Goal: Task Accomplishment & Management: Manage account settings

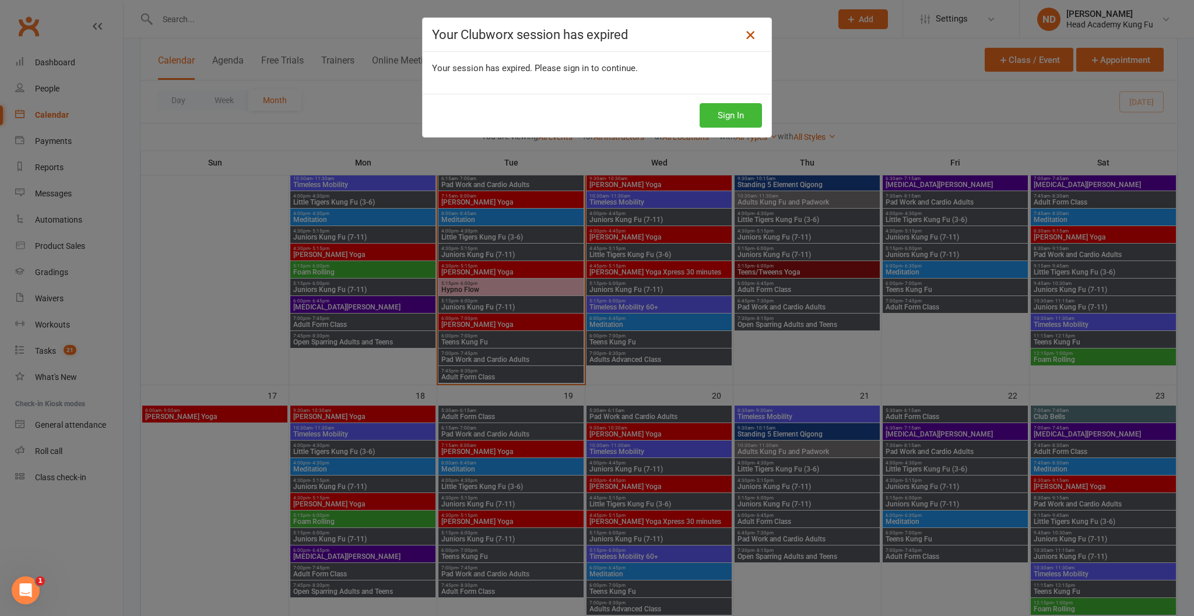
click at [757, 33] on icon at bounding box center [750, 35] width 14 height 14
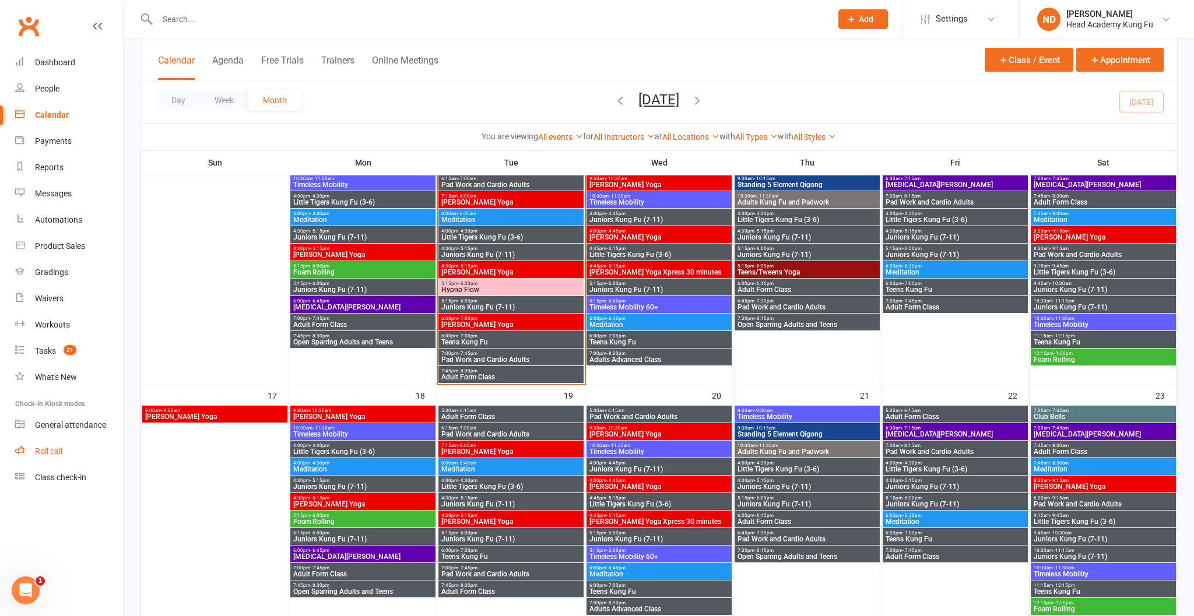
click at [50, 441] on link "Roll call" at bounding box center [69, 451] width 108 height 26
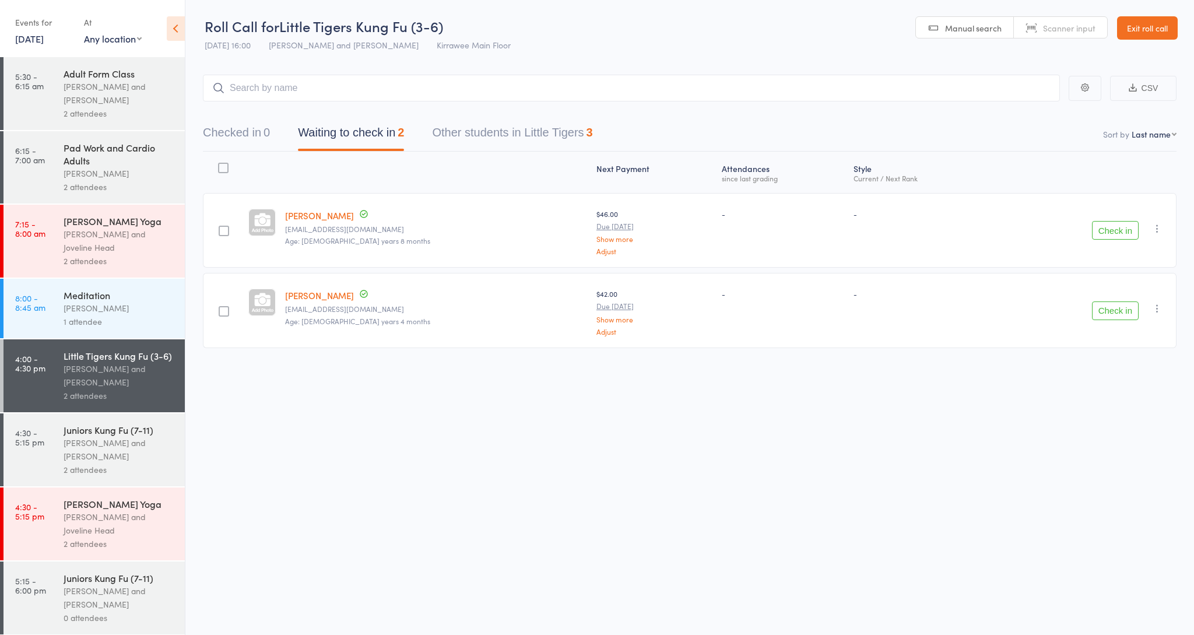
click at [1103, 228] on button "Check in" at bounding box center [1115, 230] width 47 height 19
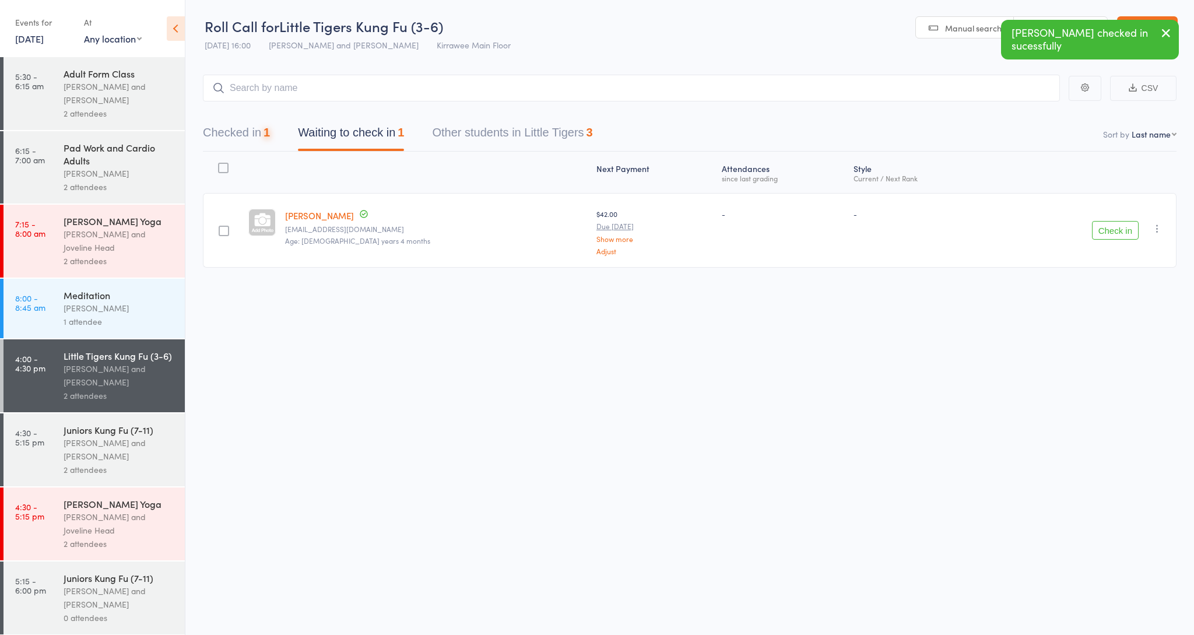
click at [1103, 228] on button "Check in" at bounding box center [1115, 230] width 47 height 19
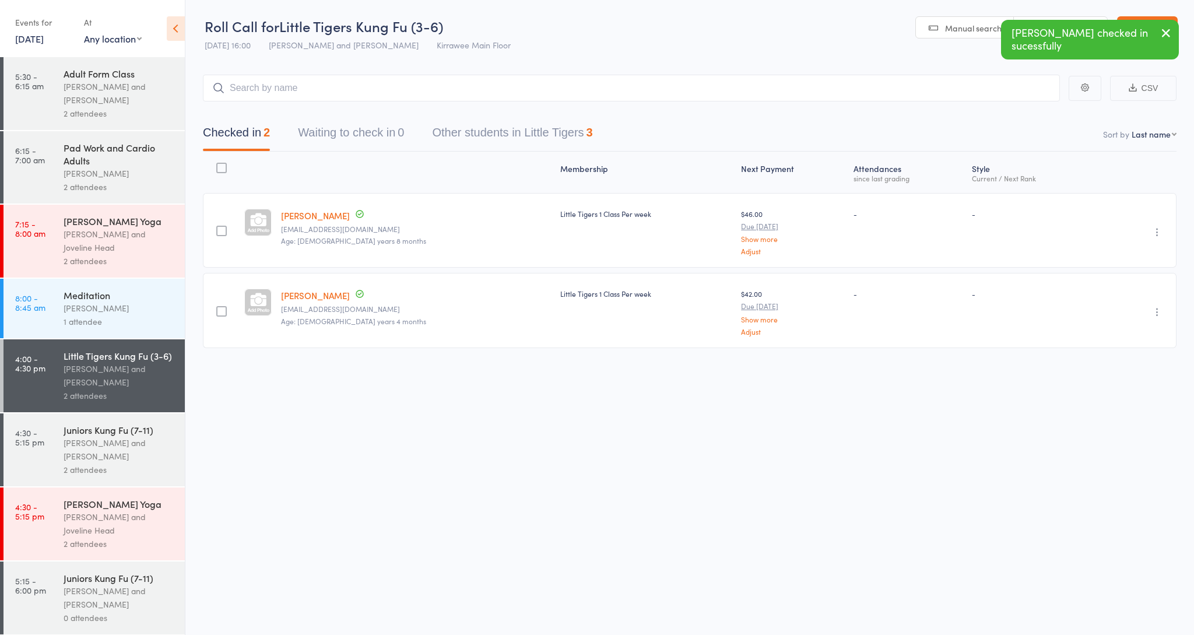
click at [108, 305] on div "[PERSON_NAME]" at bounding box center [119, 307] width 111 height 13
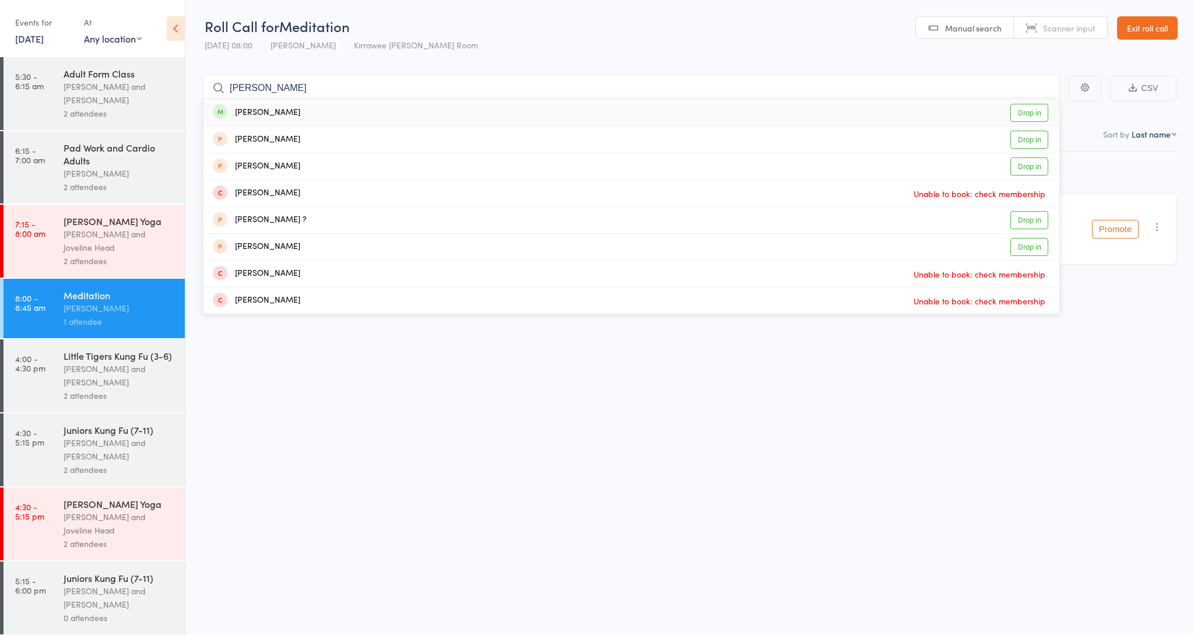
type input "sandy"
click at [273, 106] on div "Sandy Howarth" at bounding box center [256, 112] width 87 height 13
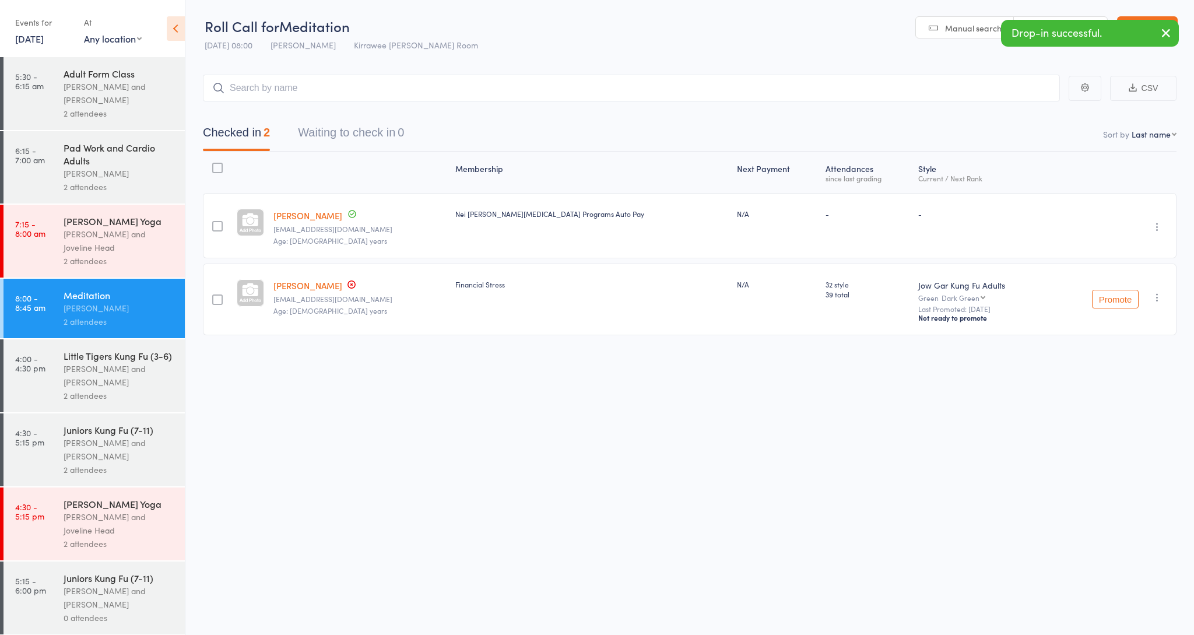
click at [98, 232] on div "[PERSON_NAME] and Joveline Head" at bounding box center [119, 240] width 111 height 27
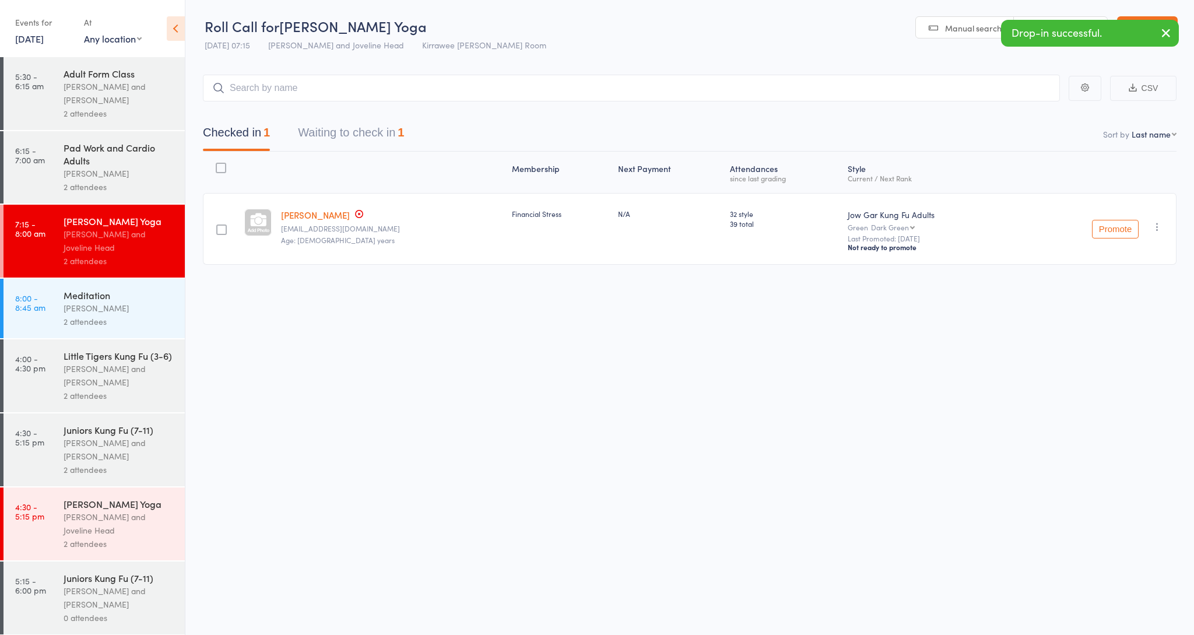
click at [332, 145] on button "Waiting to check in 1" at bounding box center [351, 135] width 106 height 31
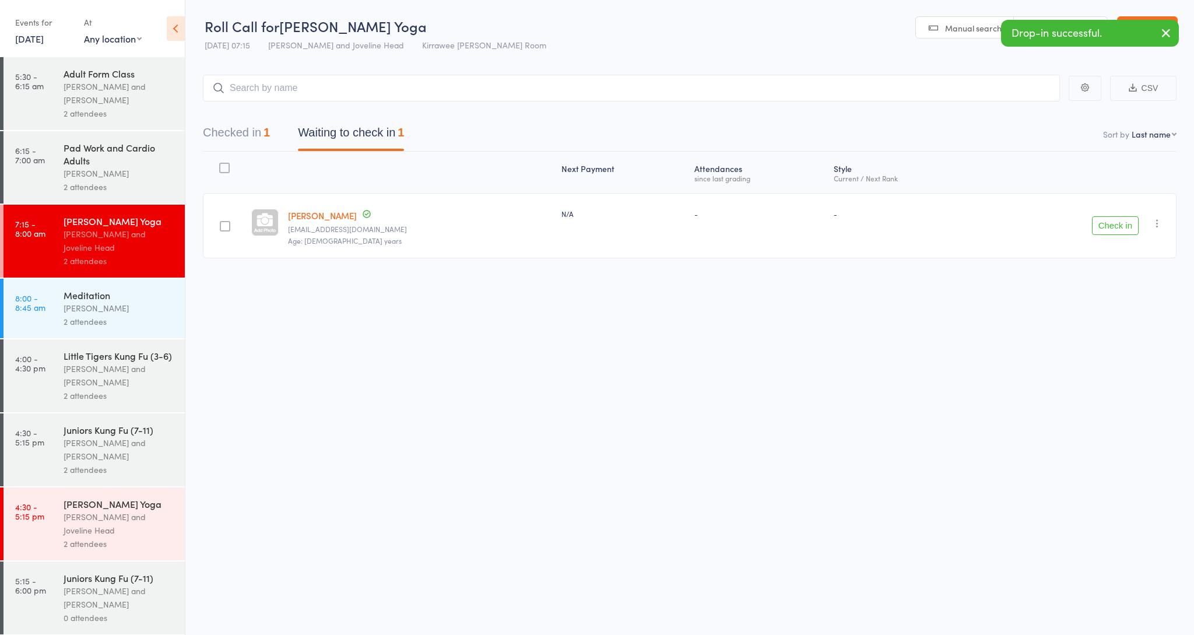
click at [1103, 229] on button "Check in" at bounding box center [1115, 225] width 47 height 19
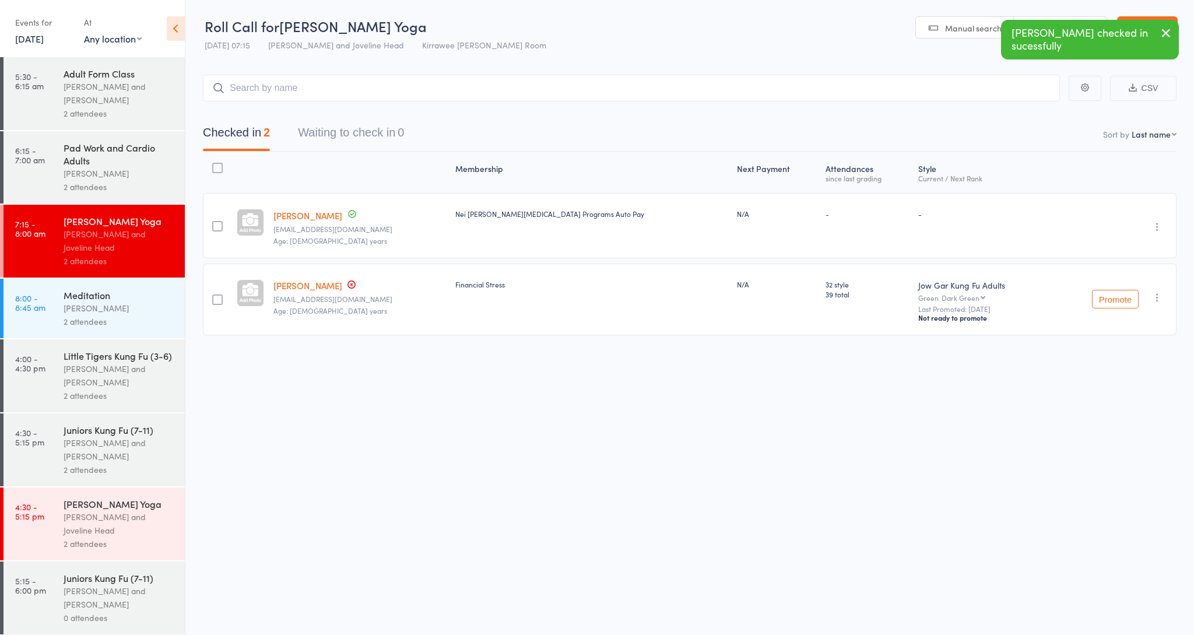
click at [86, 372] on div "[PERSON_NAME] and [PERSON_NAME]" at bounding box center [119, 375] width 111 height 27
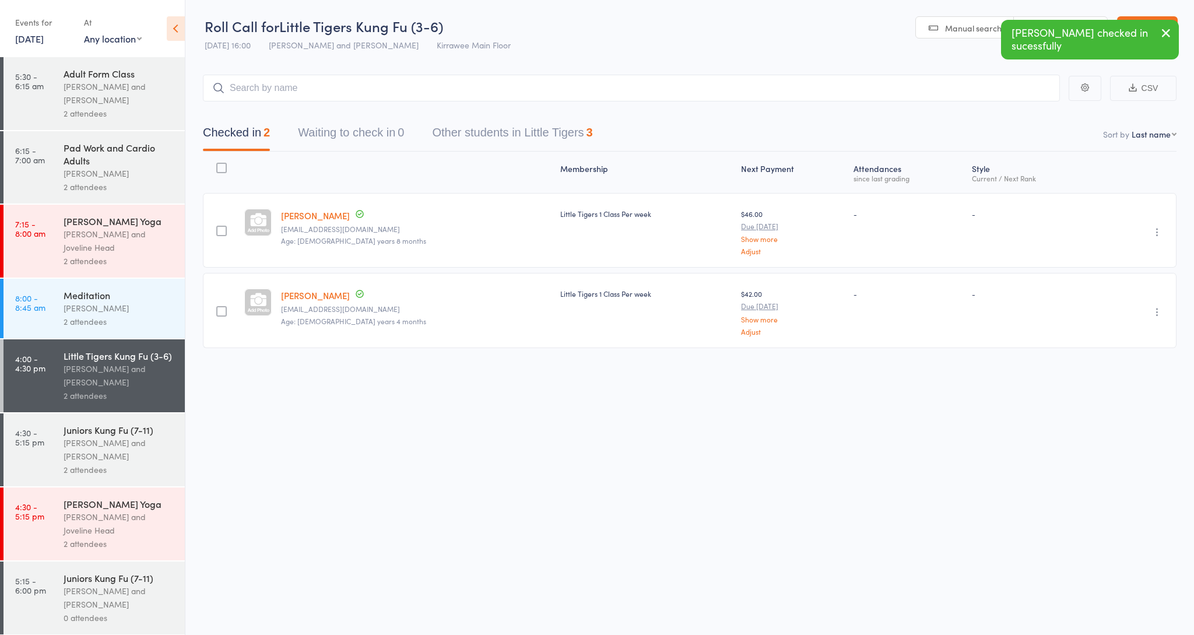
click at [86, 508] on div "[PERSON_NAME] Yoga" at bounding box center [119, 503] width 111 height 13
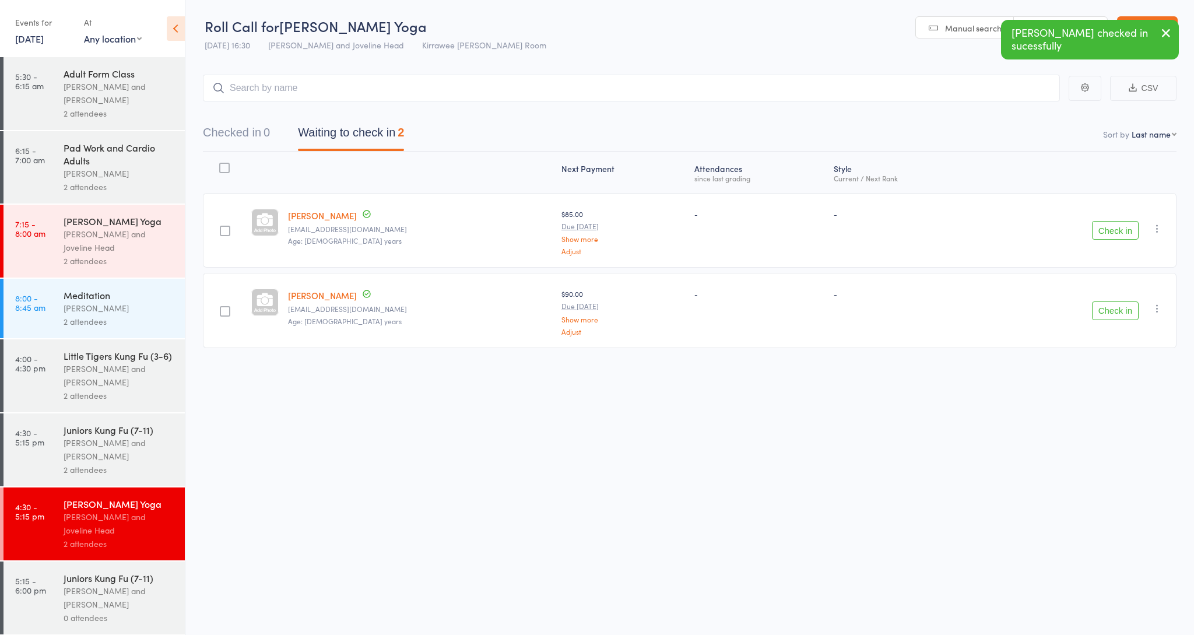
click at [104, 374] on div "[PERSON_NAME] and [PERSON_NAME]" at bounding box center [119, 375] width 111 height 27
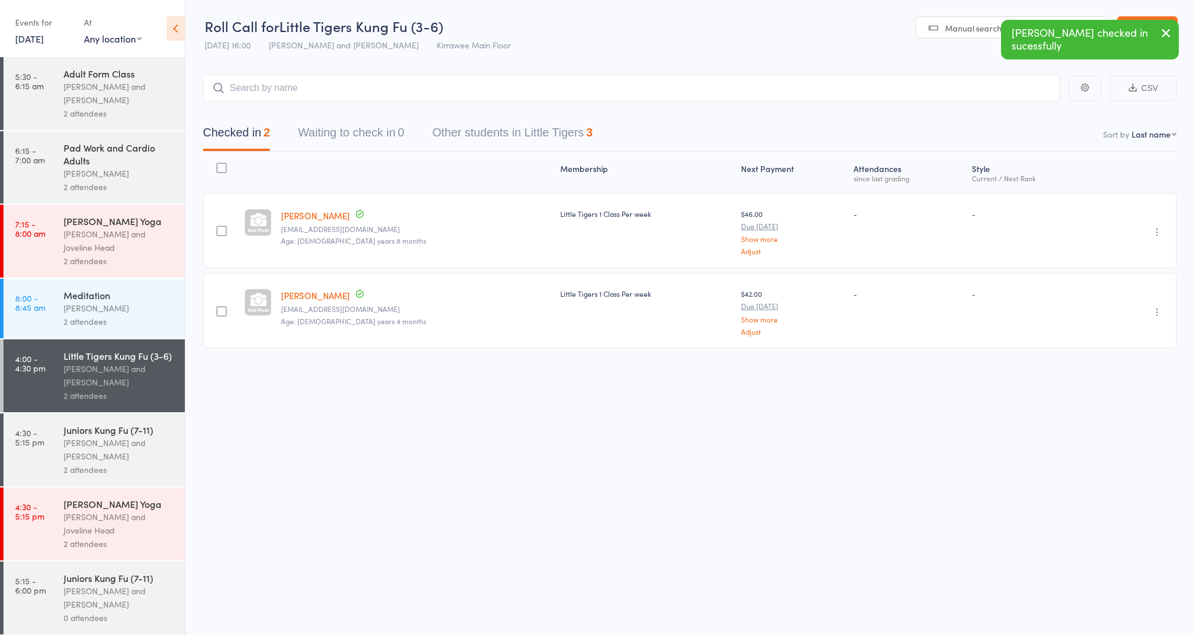
click at [261, 93] on input "search" at bounding box center [631, 88] width 857 height 27
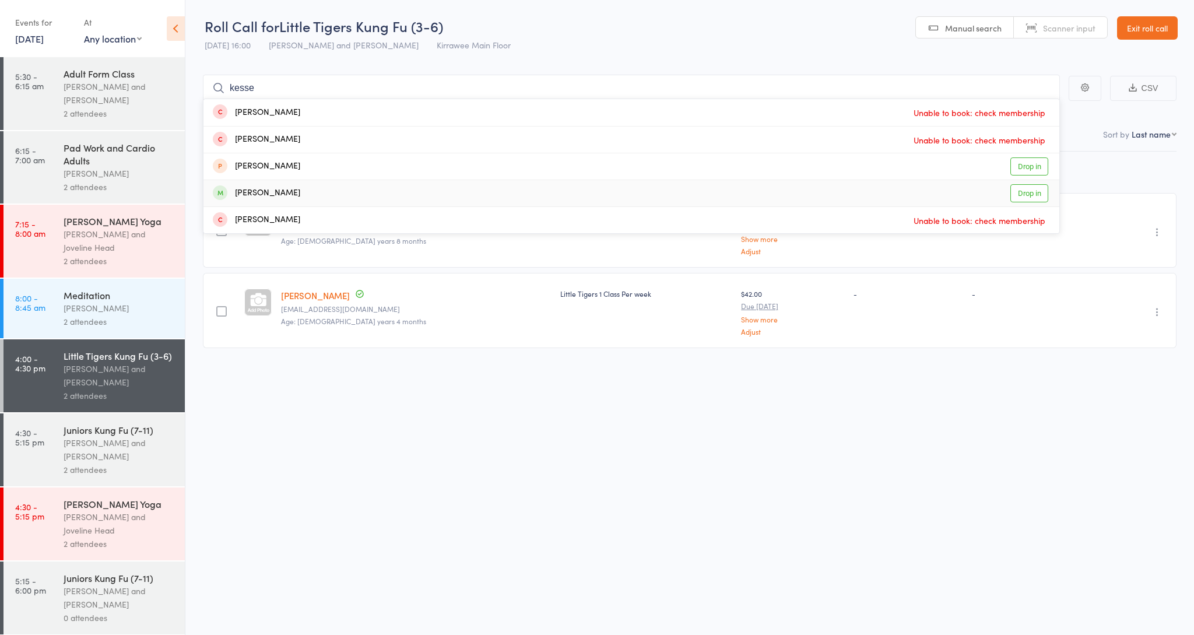
type input "kesse"
click at [299, 193] on div "Jesse Addison Drop in" at bounding box center [631, 193] width 856 height 26
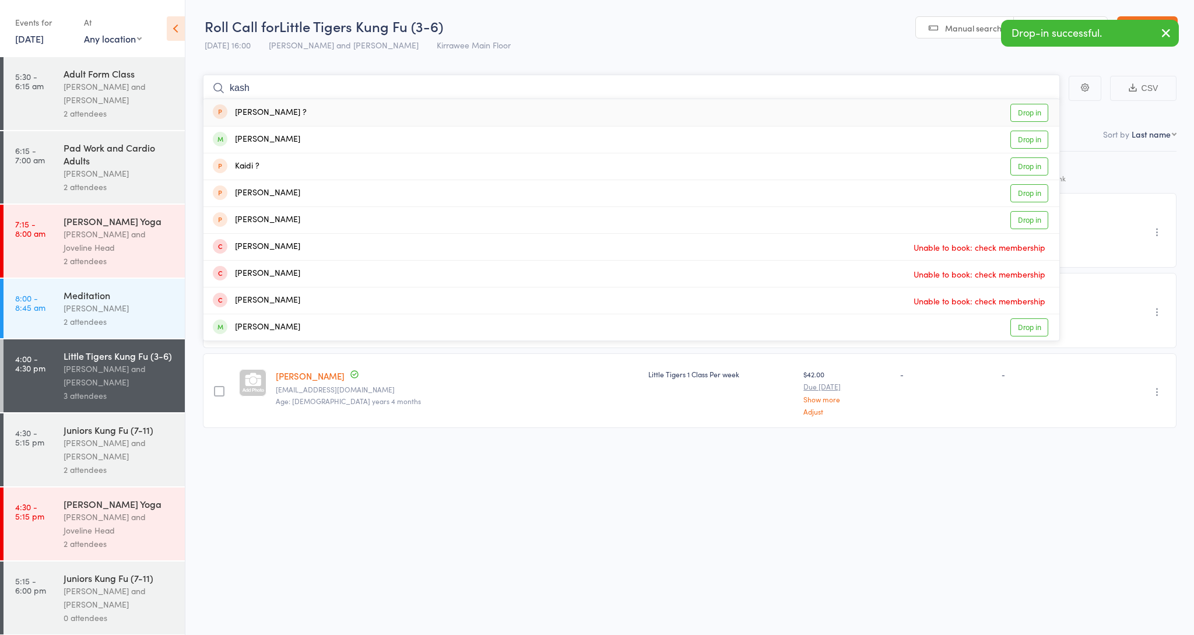
type input "cash"
drag, startPoint x: 299, startPoint y: 193, endPoint x: 297, endPoint y: 136, distance: 57.1
click at [297, 136] on div "Kash Kordovolos Drop in" at bounding box center [631, 139] width 856 height 26
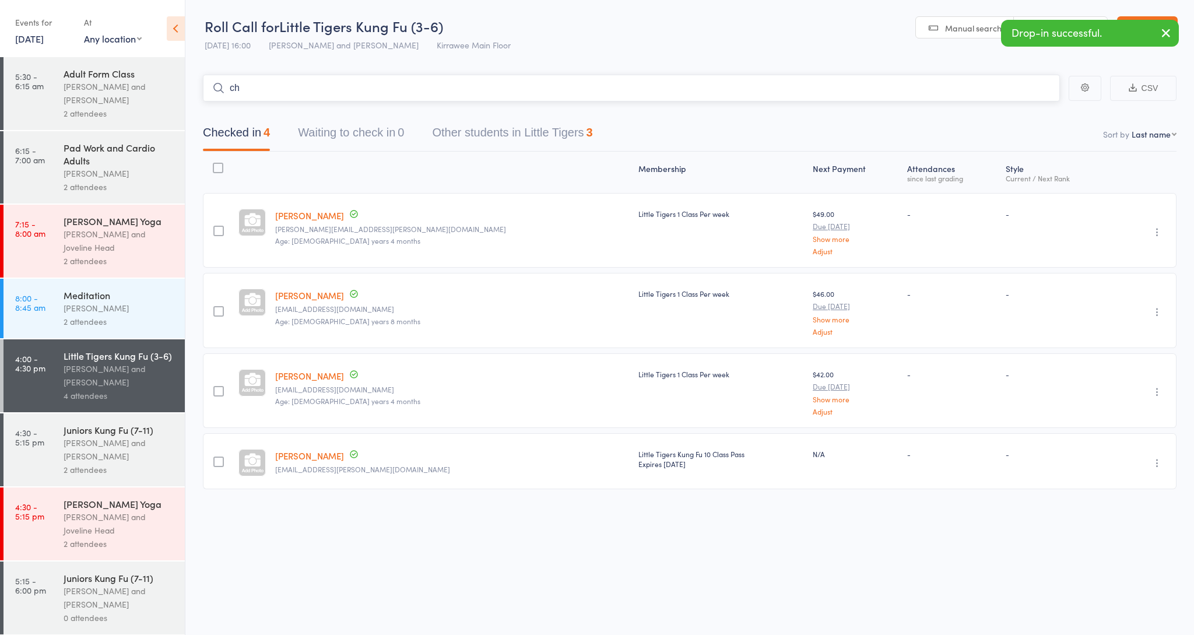
type input "c"
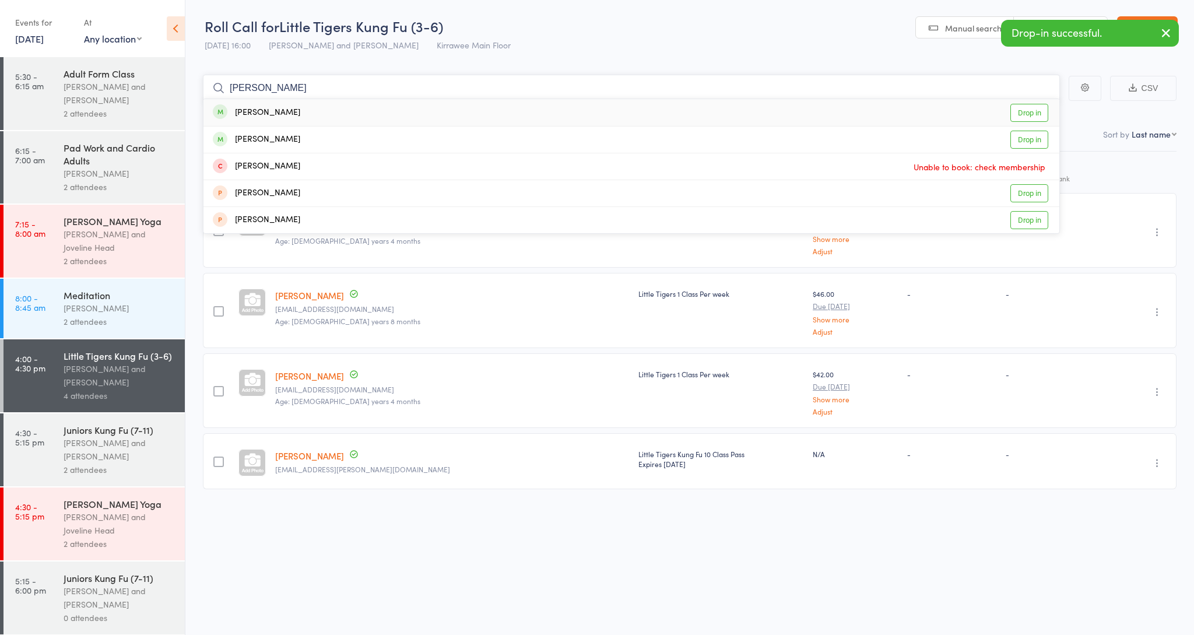
type input "butler"
click at [304, 114] on div "Joey Butler Drop in" at bounding box center [631, 112] width 856 height 27
type input "butler"
click at [273, 131] on div "Theodore Butler Drop in" at bounding box center [631, 139] width 856 height 26
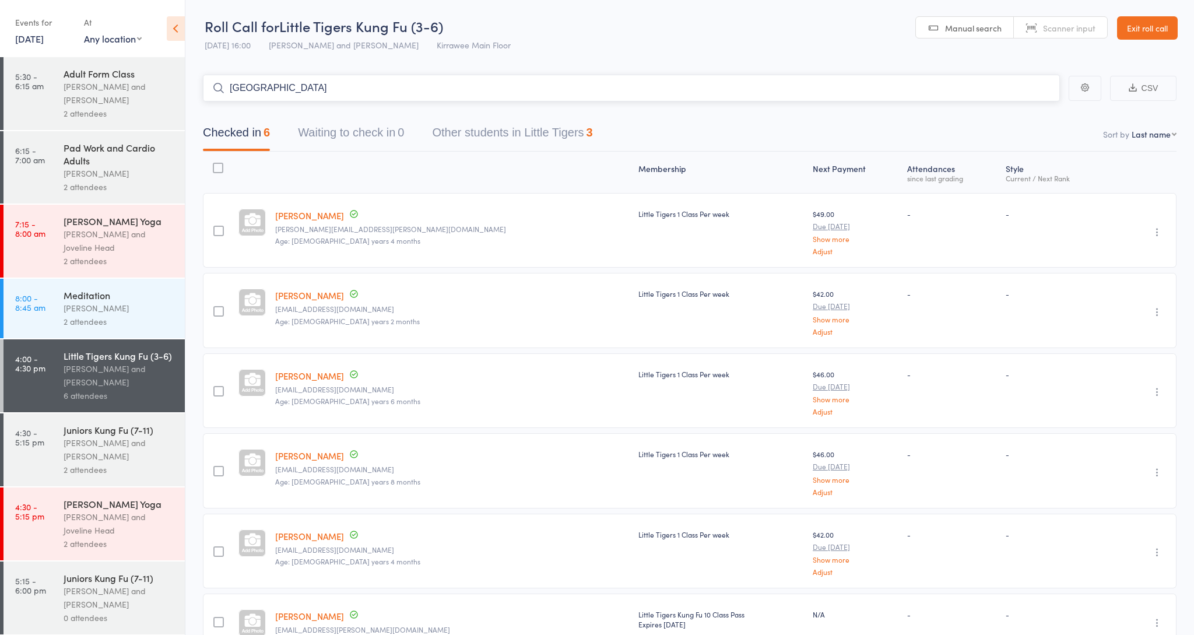
scroll to position [-1, 0]
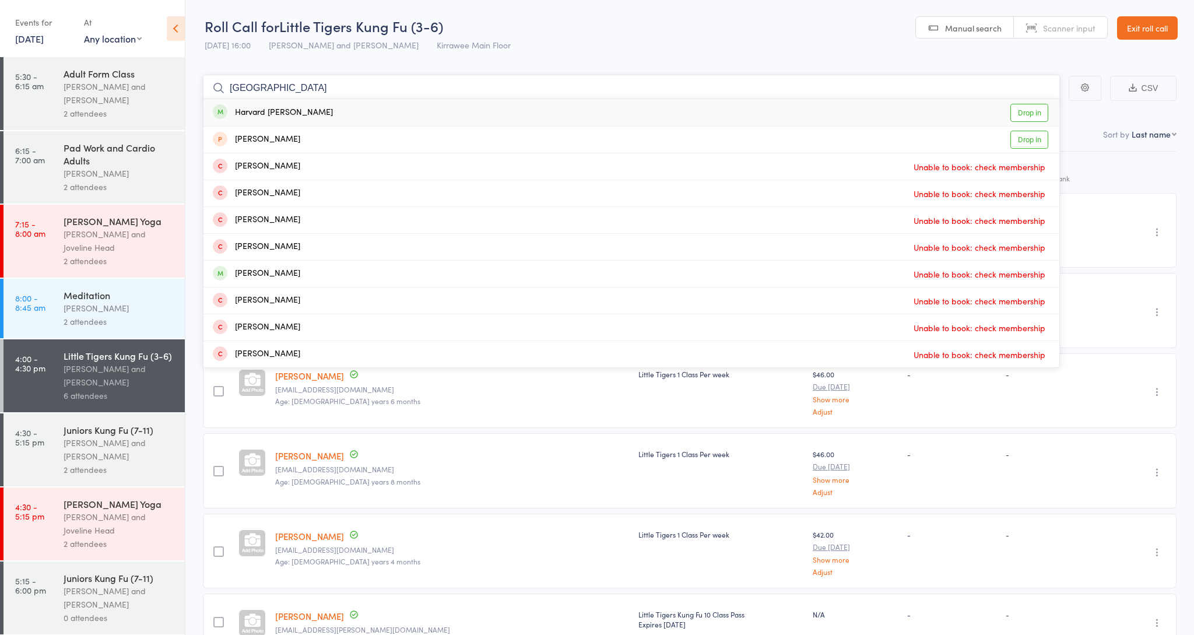
type input "harvard"
click at [281, 112] on div "Harvard [PERSON_NAME]" at bounding box center [273, 112] width 120 height 13
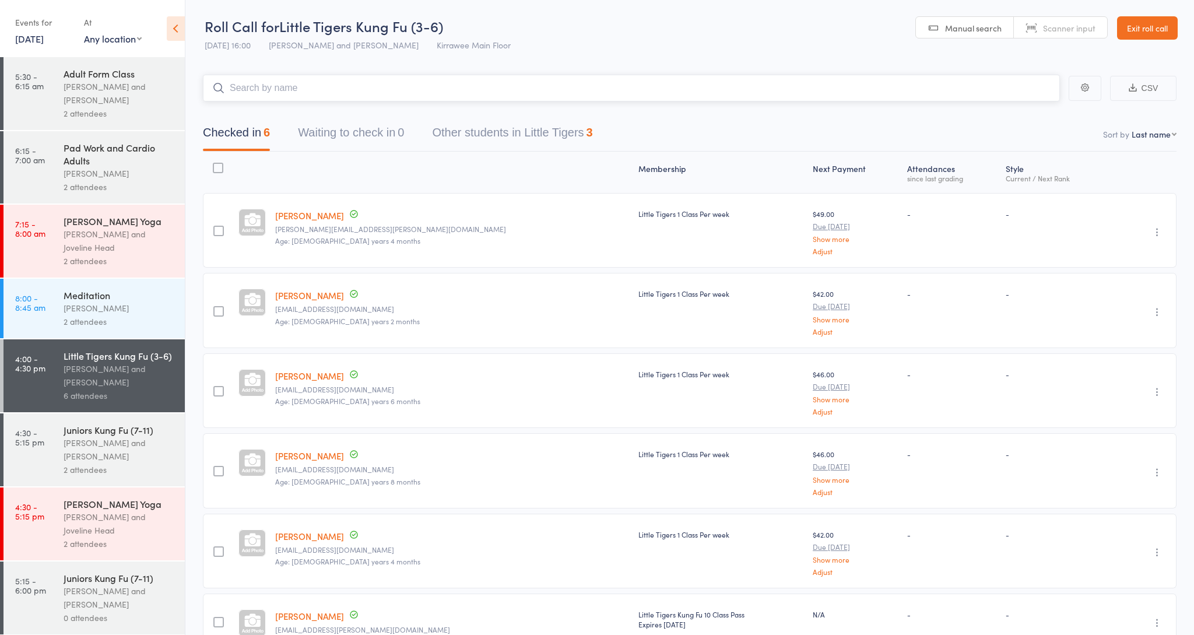
scroll to position [0, 0]
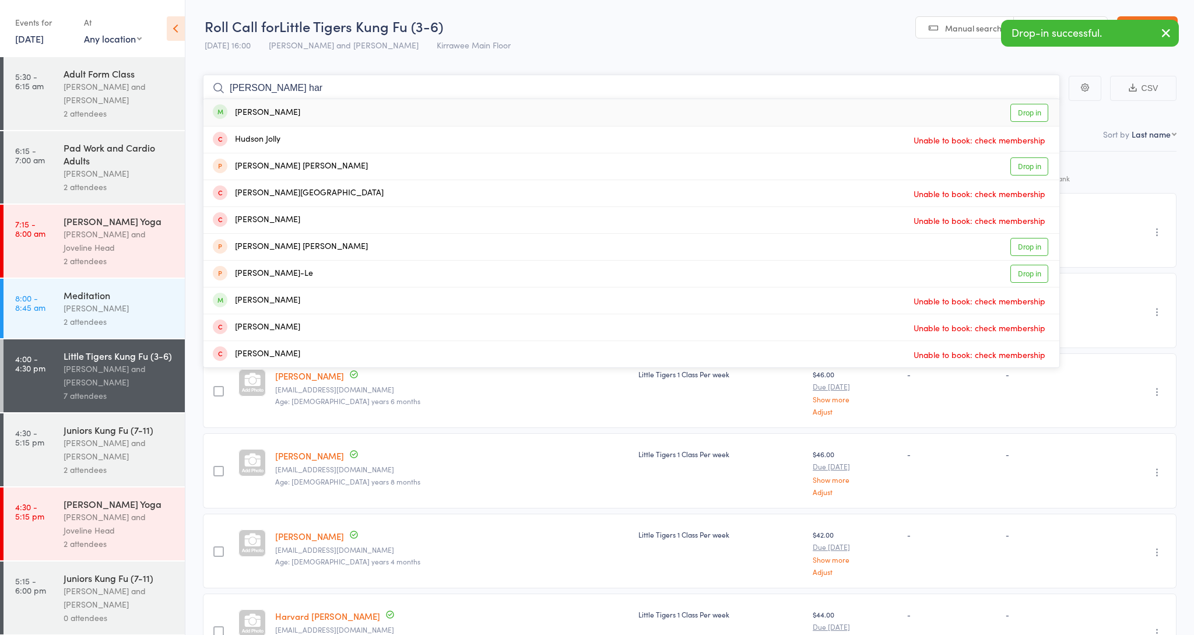
type input "Hudson har"
click at [277, 115] on div "[PERSON_NAME]" at bounding box center [256, 112] width 87 height 13
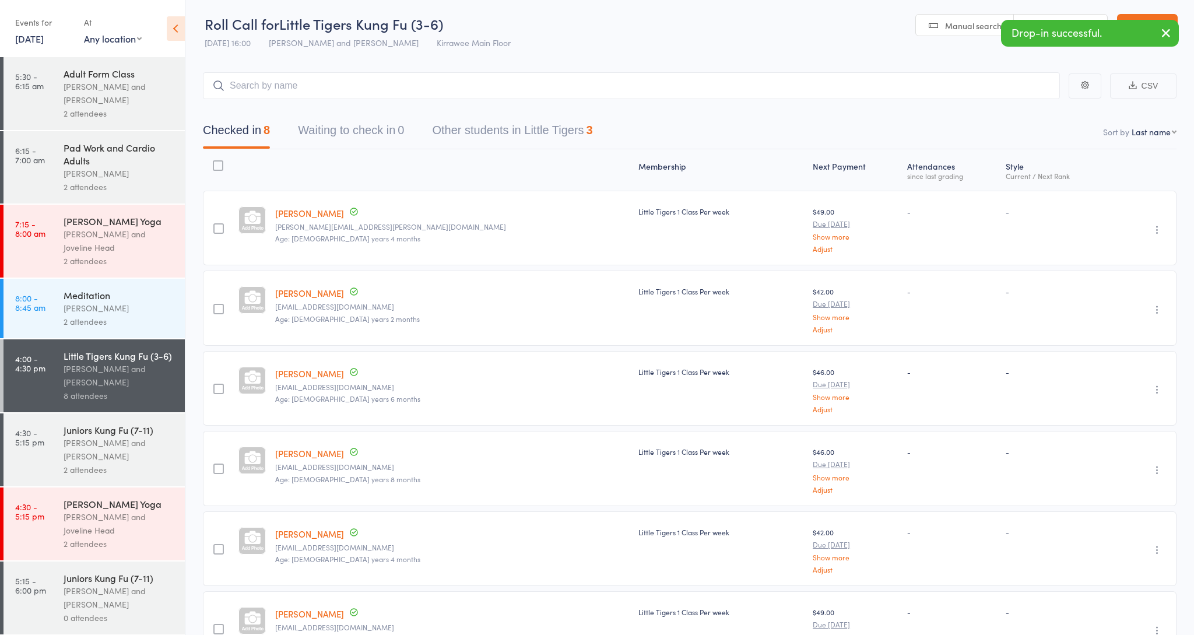
click at [1159, 33] on icon "button" at bounding box center [1166, 33] width 14 height 15
click at [1142, 26] on link "Exit roll call" at bounding box center [1147, 25] width 61 height 23
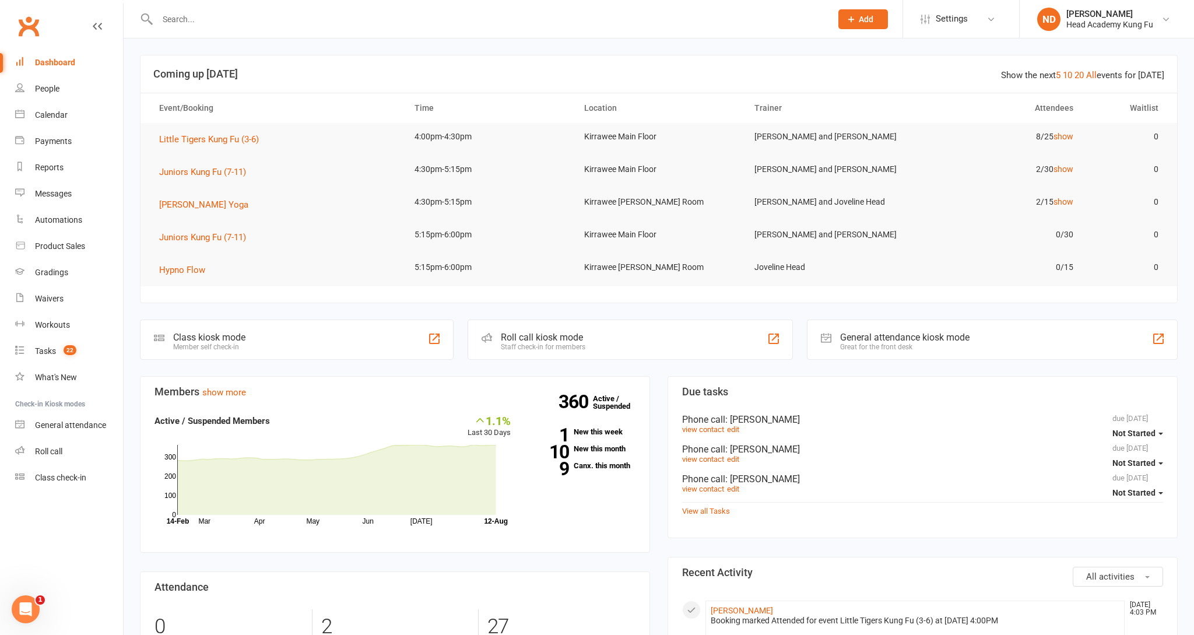
click at [687, 12] on input "text" at bounding box center [489, 19] width 670 height 16
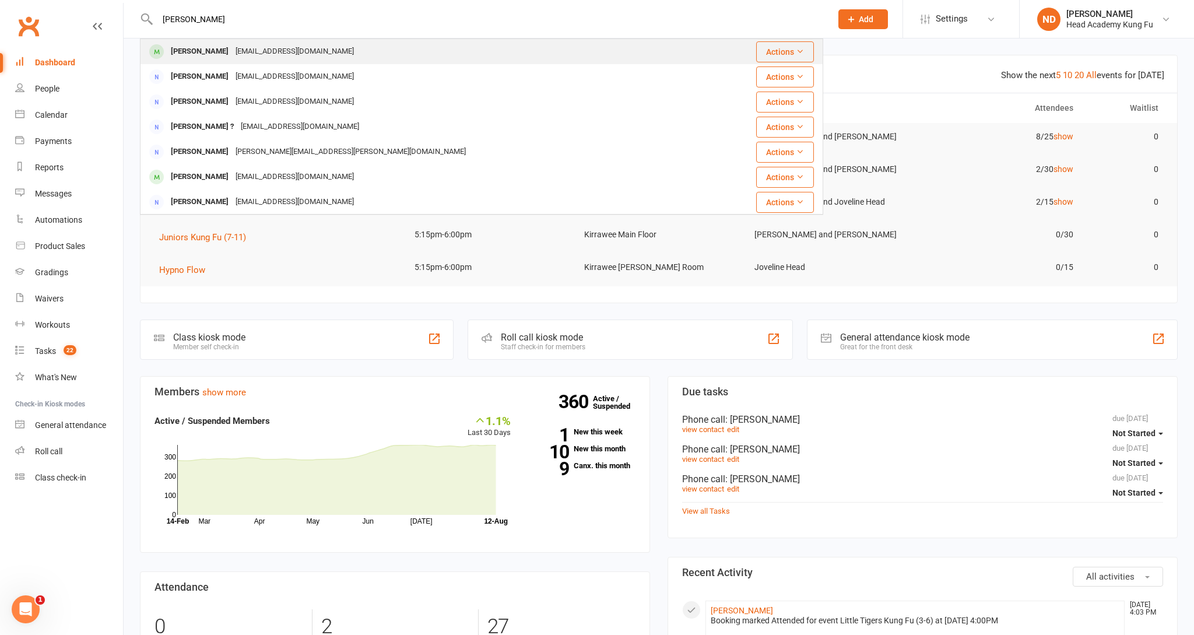
type input "howarth"
click at [204, 51] on div "Sandy Howarth" at bounding box center [199, 51] width 65 height 17
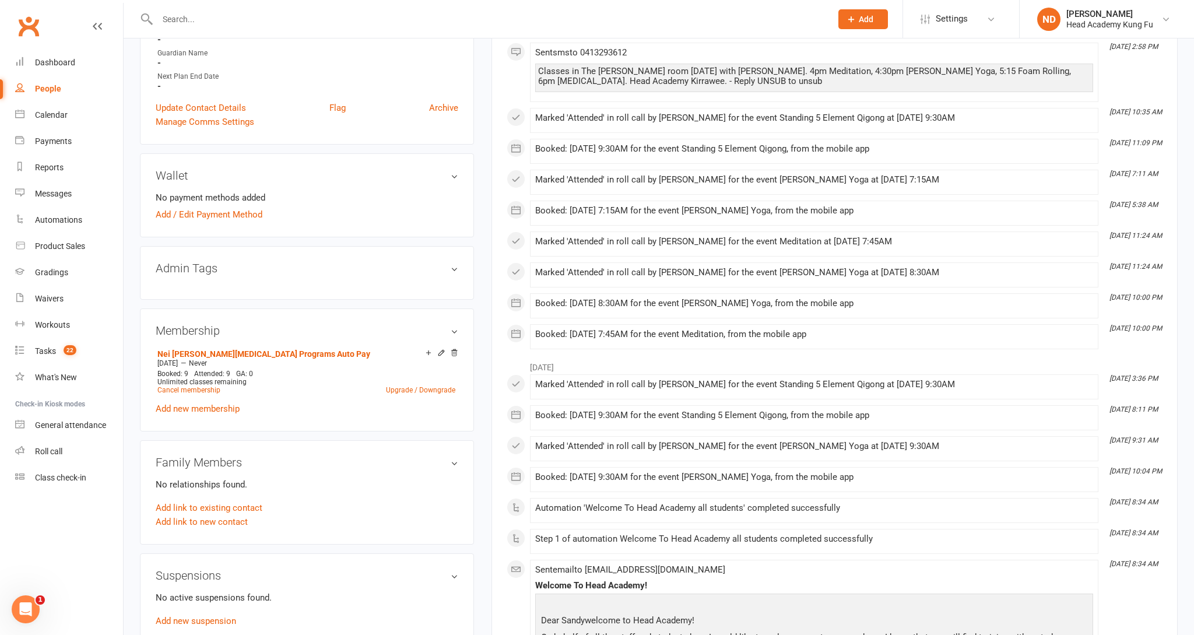
scroll to position [339, 0]
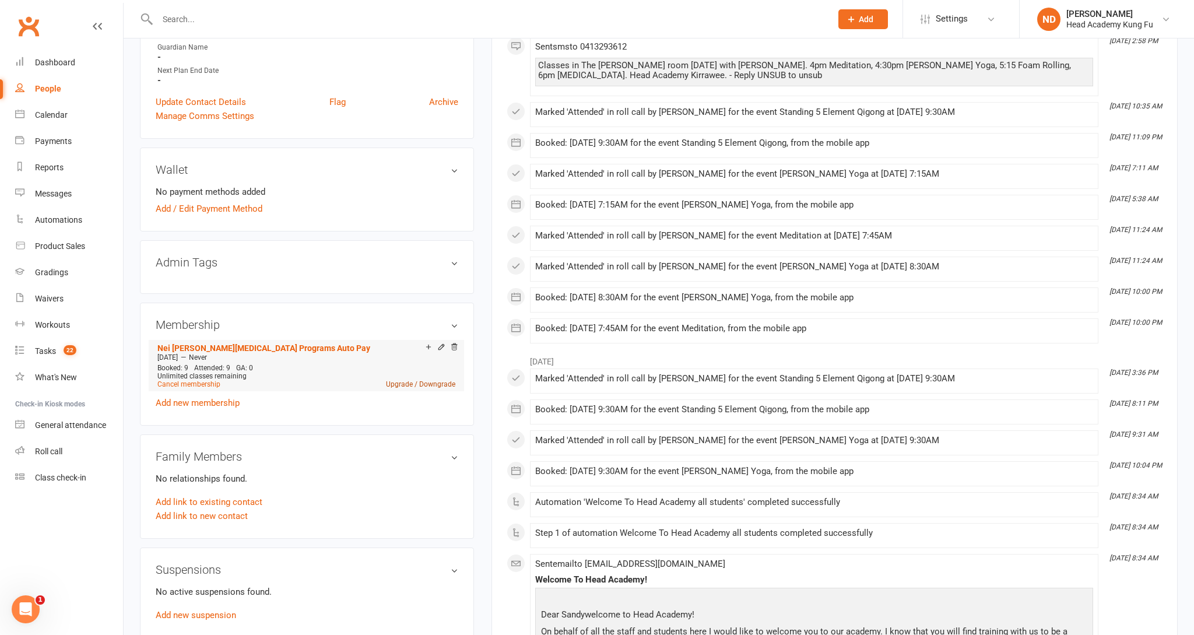
click at [404, 383] on link "Upgrade / Downgrade" at bounding box center [420, 384] width 69 height 8
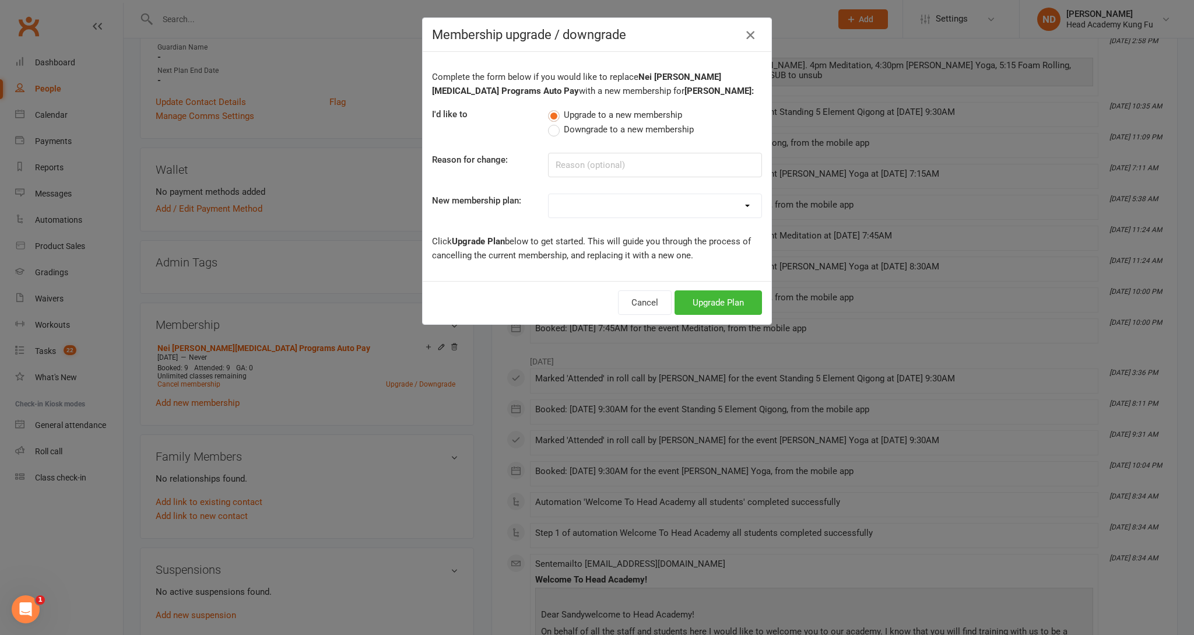
click at [754, 35] on icon "button" at bounding box center [750, 35] width 14 height 14
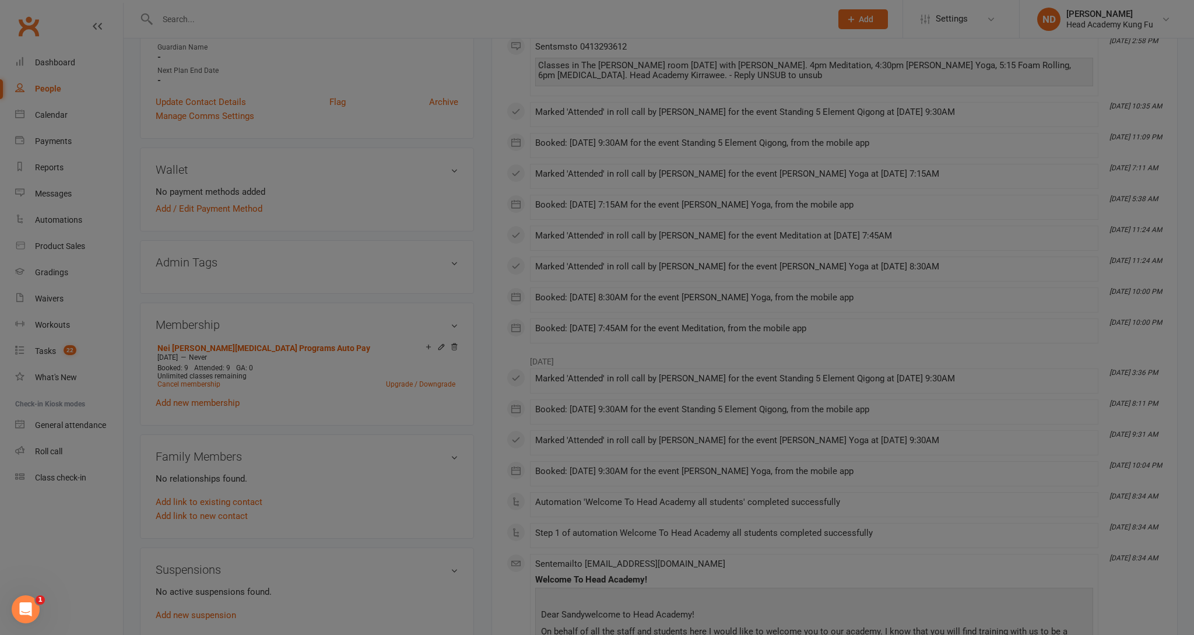
scroll to position [339, 0]
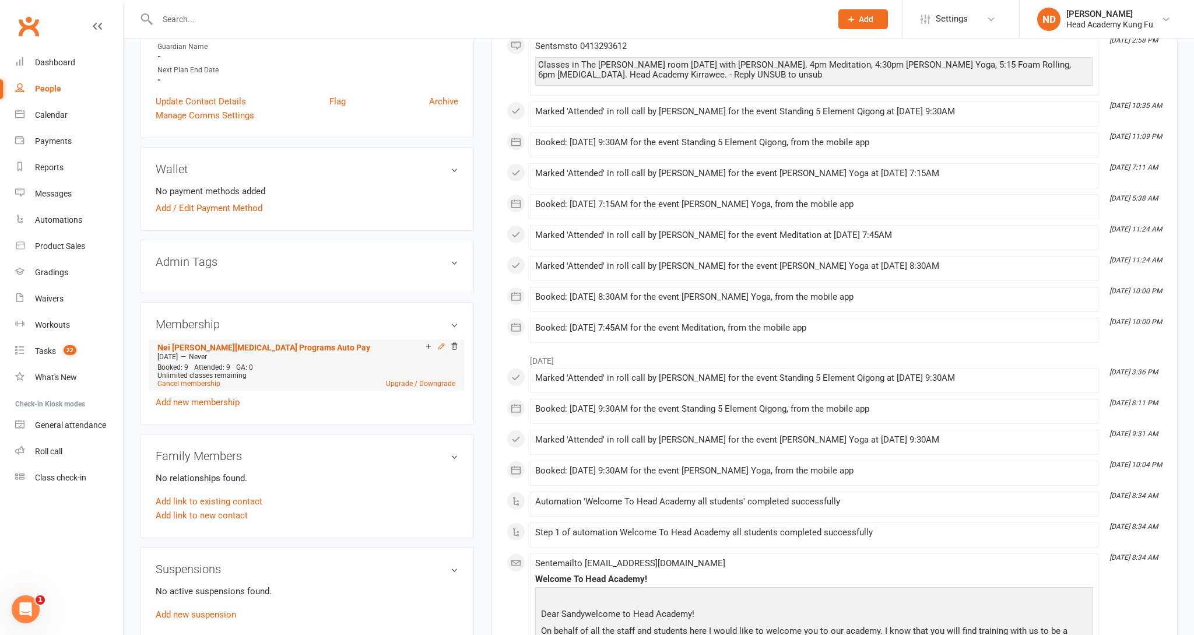
click at [440, 347] on icon at bounding box center [441, 345] width 5 height 5
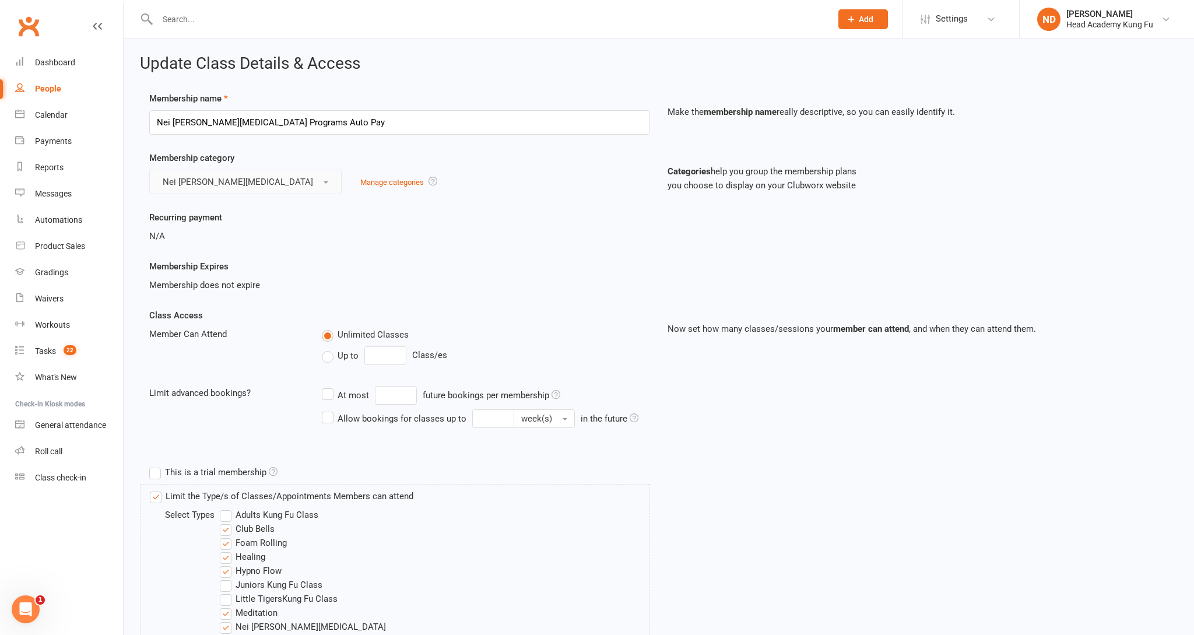
click at [186, 186] on span "Nei Dan Tao" at bounding box center [238, 182] width 150 height 10
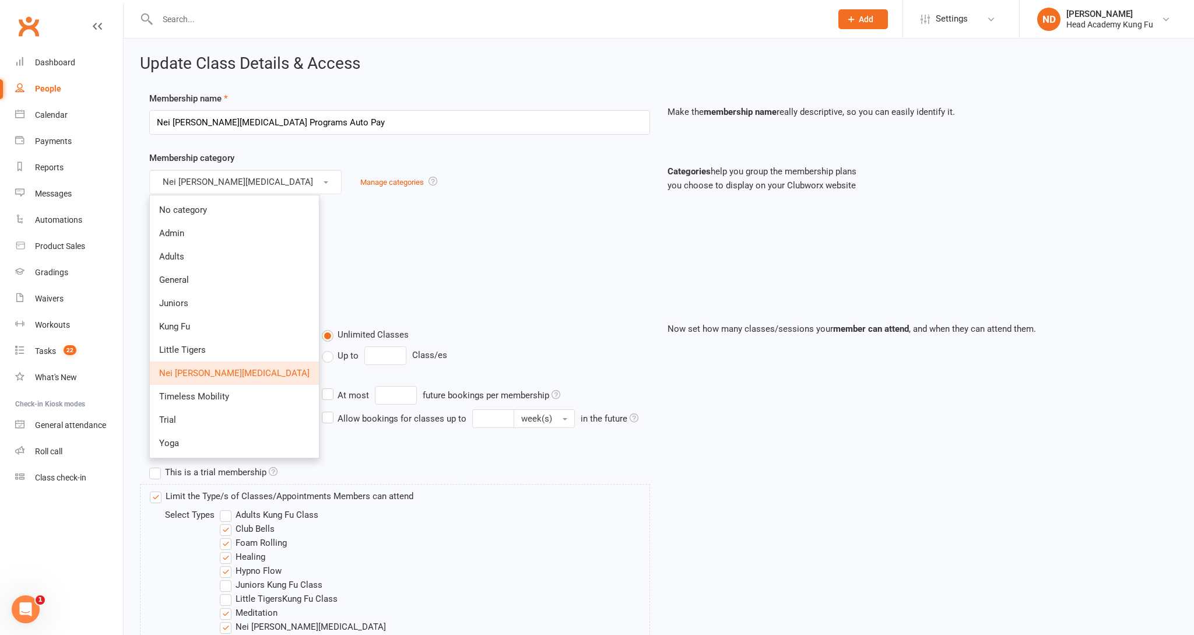
click at [441, 185] on div "Nei Dan Tao No category Admin Adults General Juniors Kung Fu Little Tigers Nei …" at bounding box center [399, 182] width 501 height 24
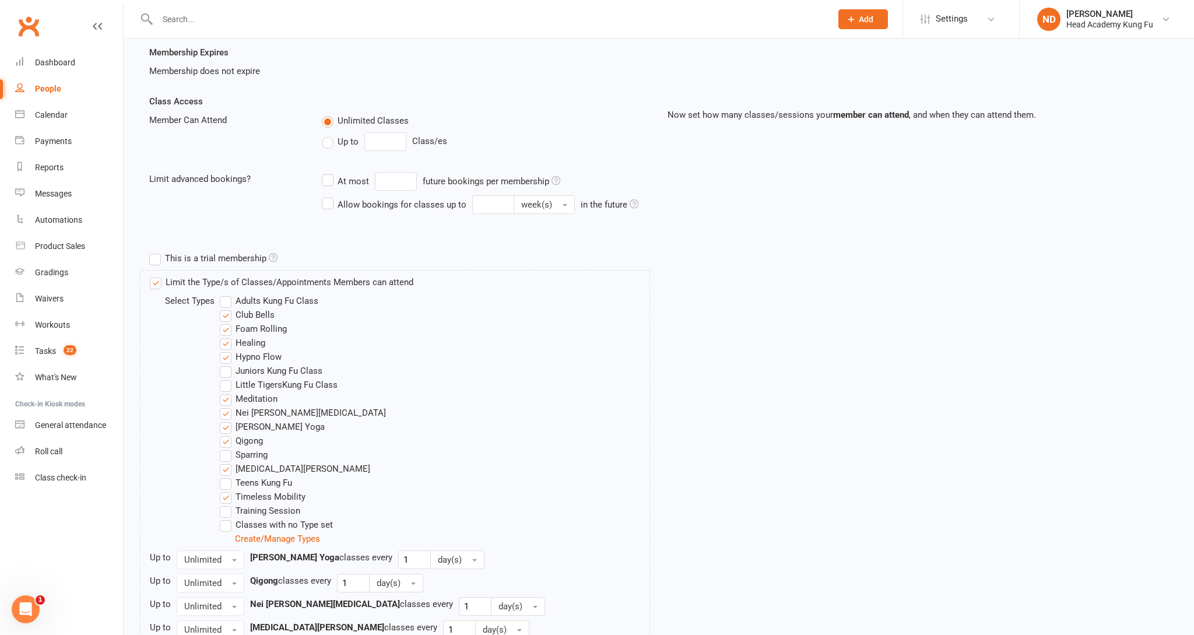
scroll to position [216, 0]
click at [160, 282] on label "Limit the Type/s of Classes/Appointments Members can attend" at bounding box center [281, 280] width 263 height 14
click at [157, 273] on input "Limit the Type/s of Classes/Appointments Members can attend" at bounding box center [154, 273] width 8 height 0
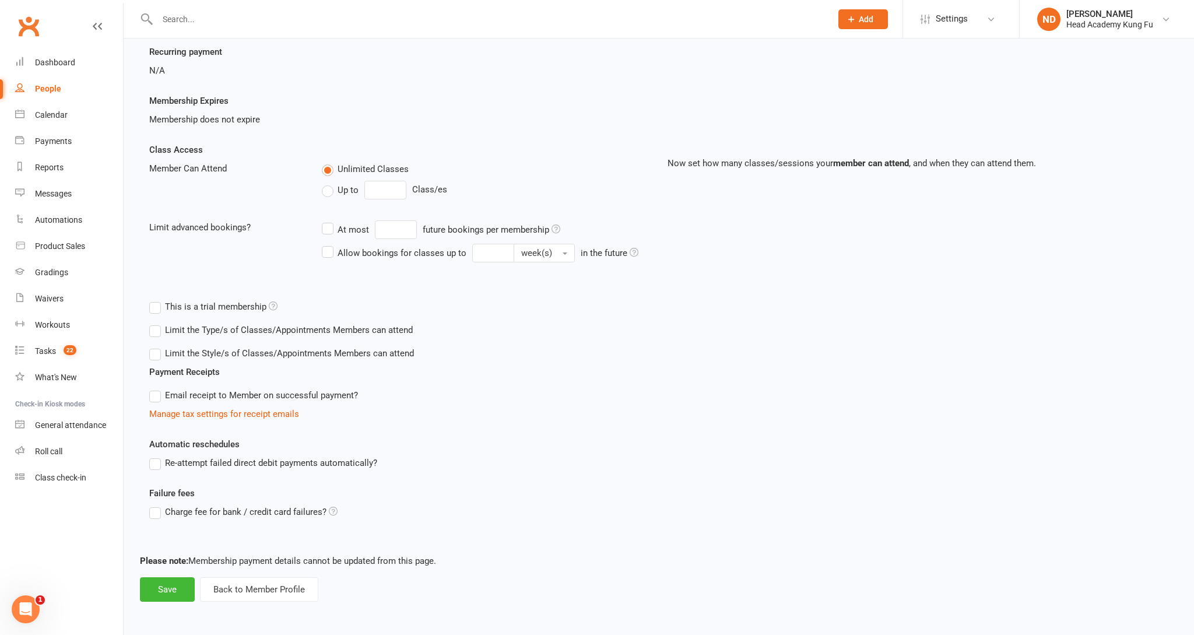
scroll to position [167, 0]
click at [163, 592] on button "Save" at bounding box center [167, 589] width 55 height 24
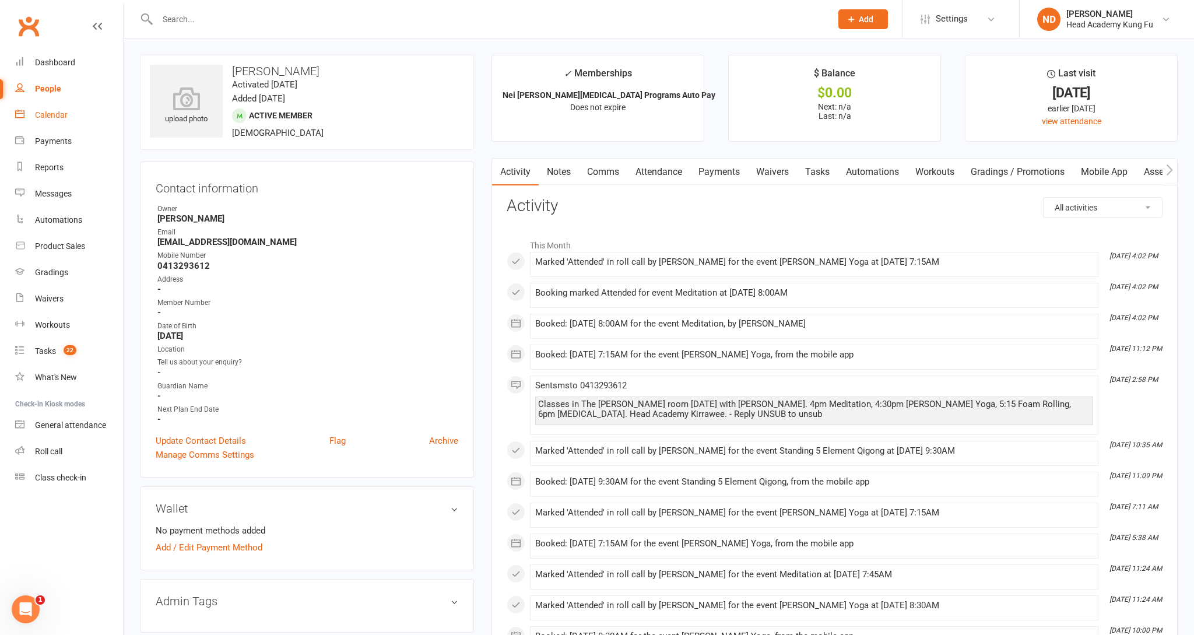
click at [61, 114] on div "Calendar" at bounding box center [51, 114] width 33 height 9
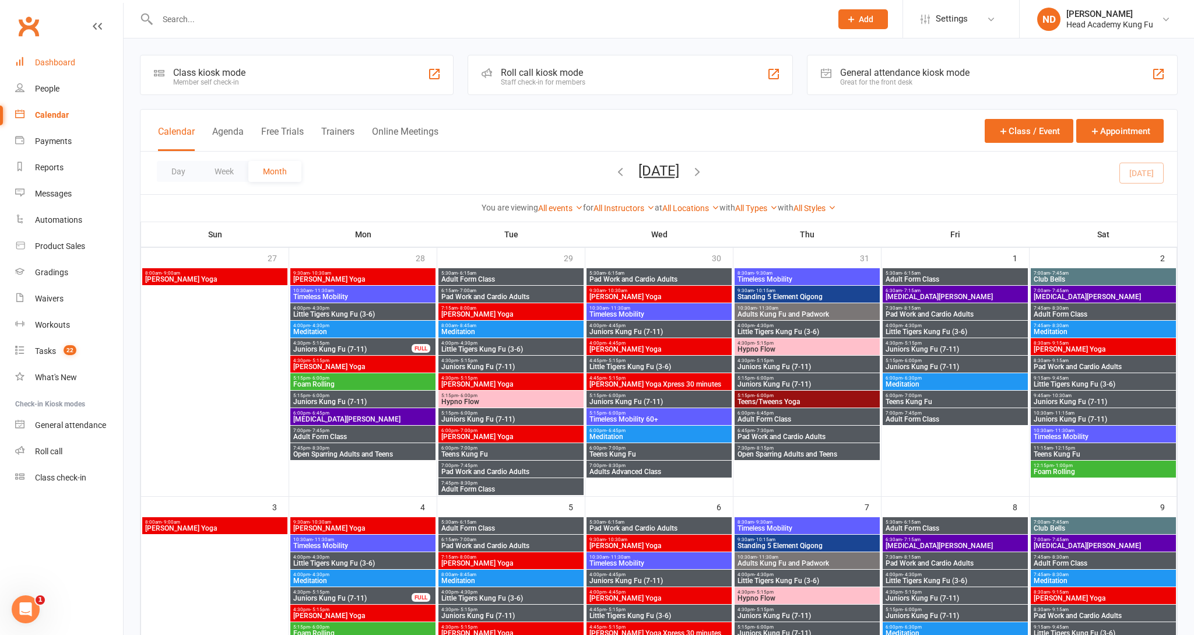
click at [59, 57] on link "Dashboard" at bounding box center [69, 63] width 108 height 26
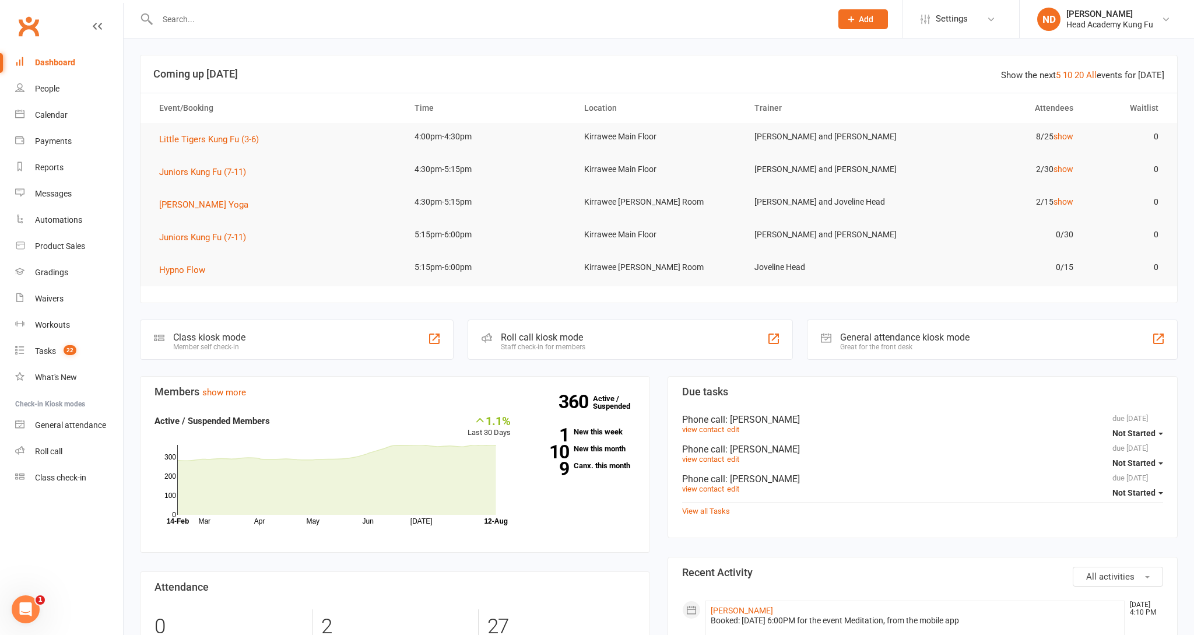
click at [182, 16] on input "text" at bounding box center [489, 19] width 670 height 16
type input "terkes"
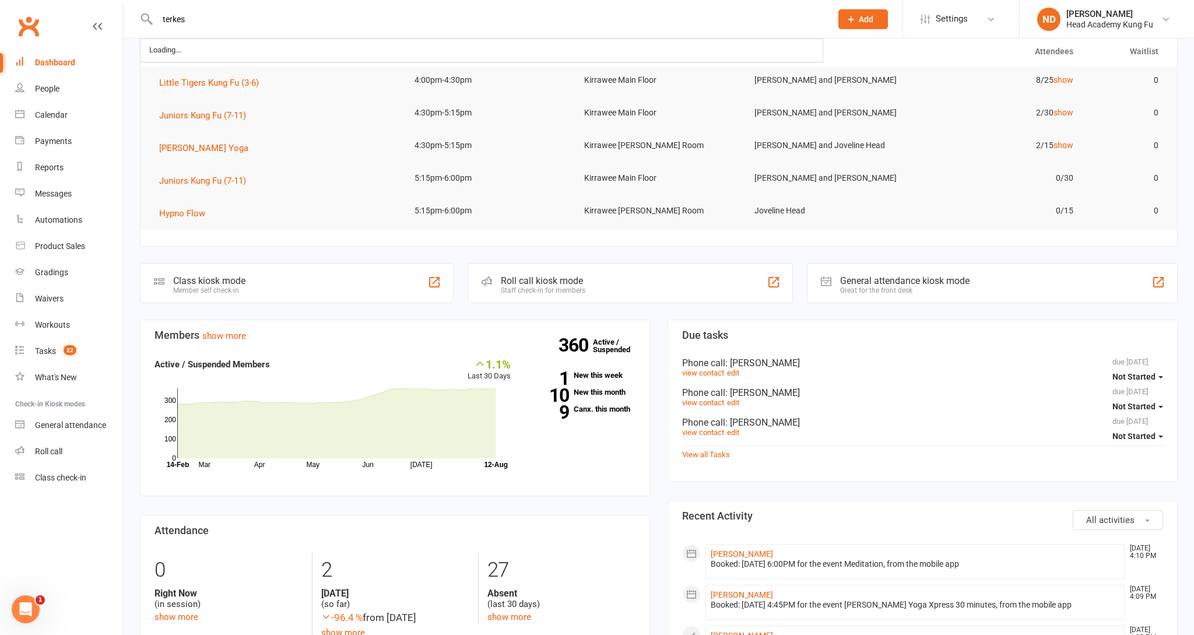
scroll to position [58, 0]
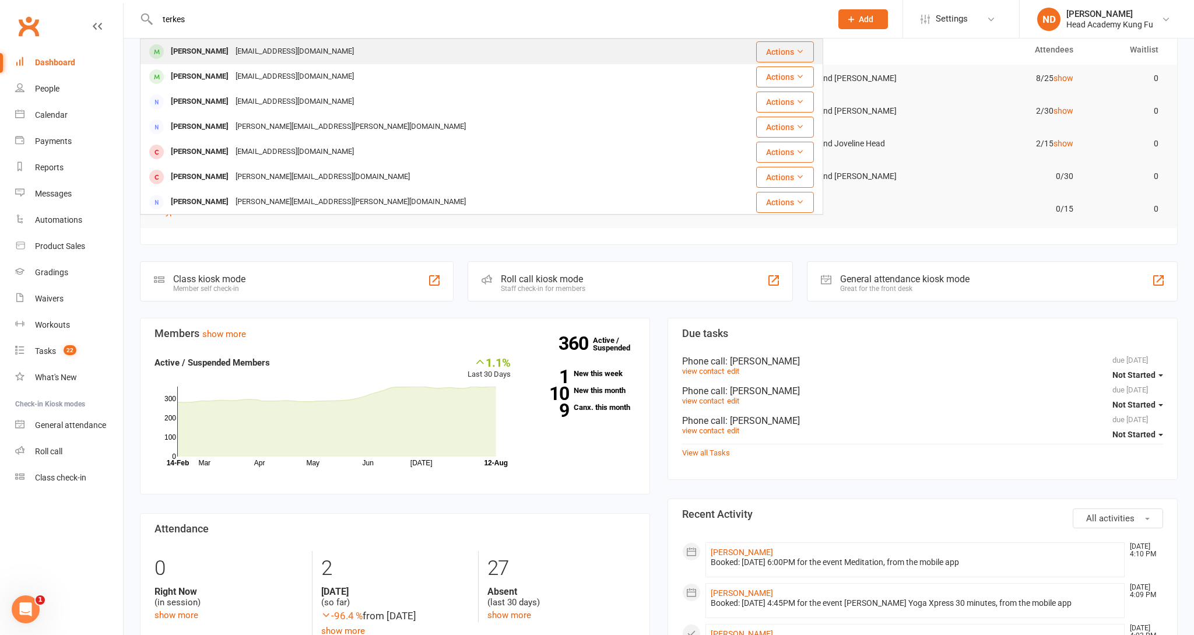
click at [253, 55] on div "[EMAIL_ADDRESS][DOMAIN_NAME]" at bounding box center [294, 51] width 125 height 17
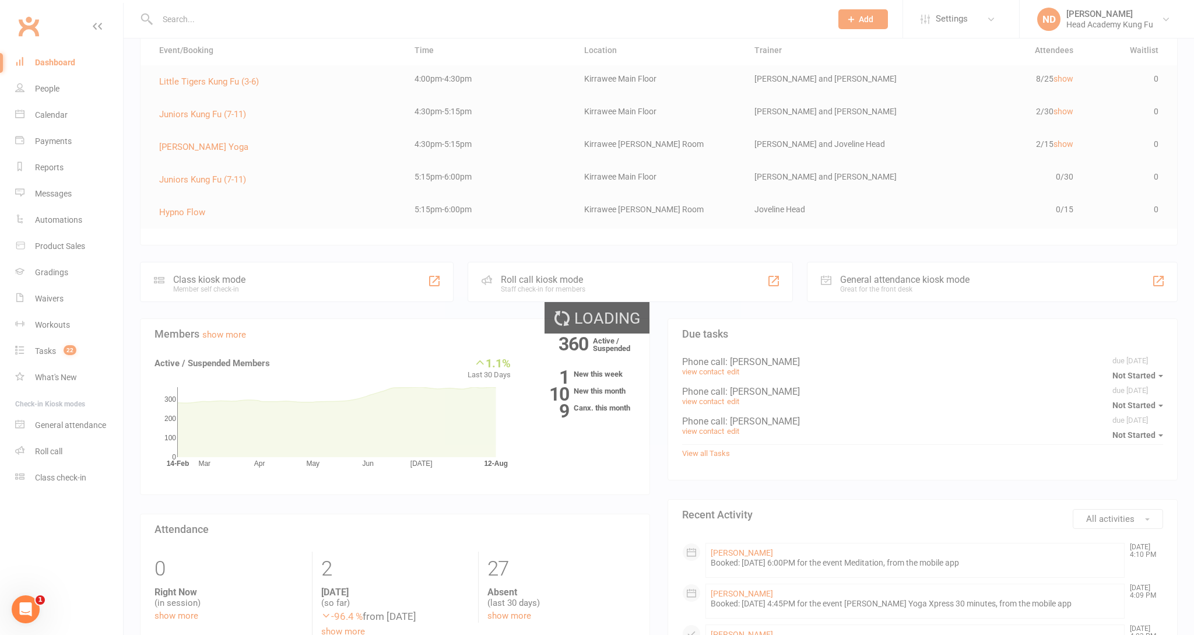
scroll to position [58, 0]
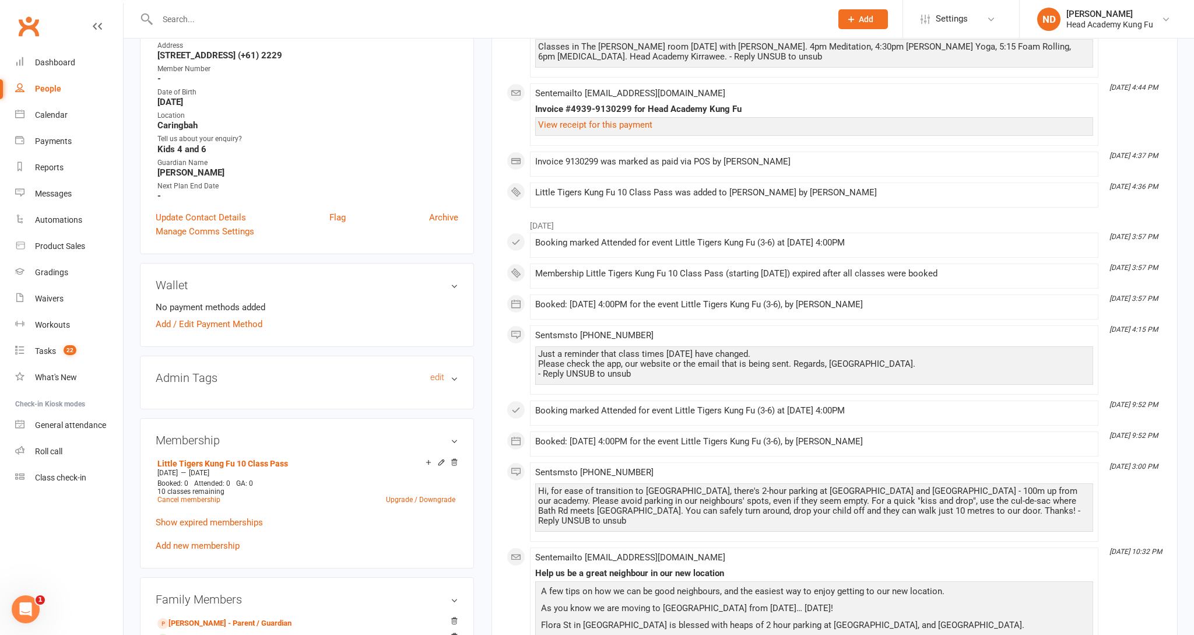
scroll to position [234, 0]
click at [198, 542] on link "Add new membership" at bounding box center [198, 545] width 84 height 10
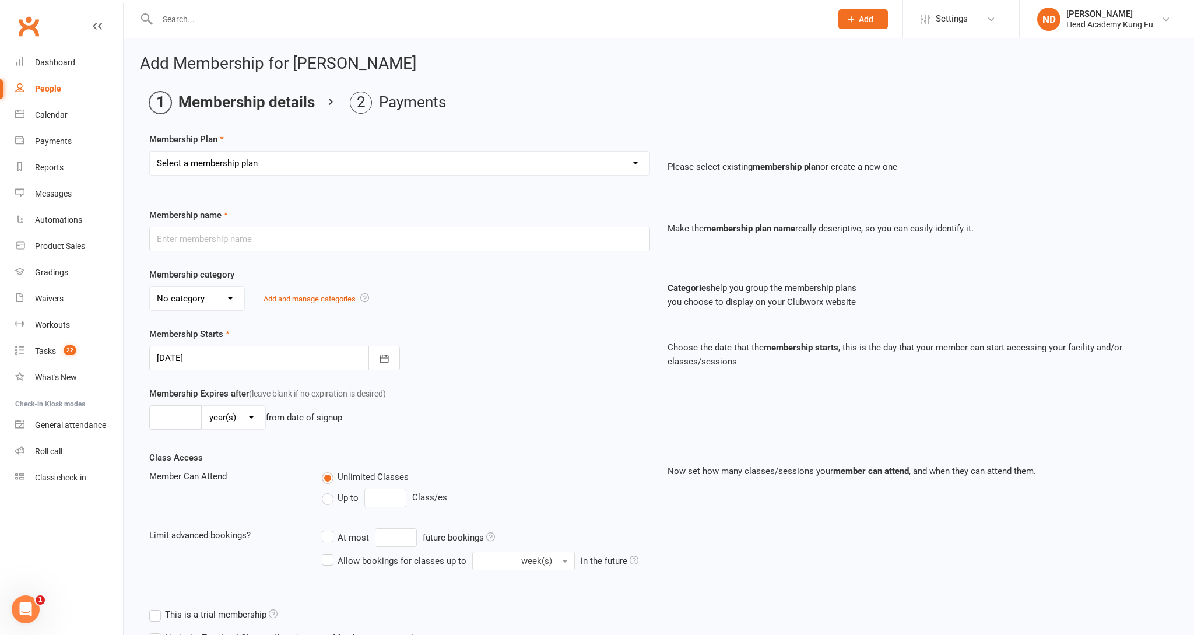
select select "19"
type input "Nei Dan Yoga 10 class pass"
select select "6"
type input "4"
select select "2"
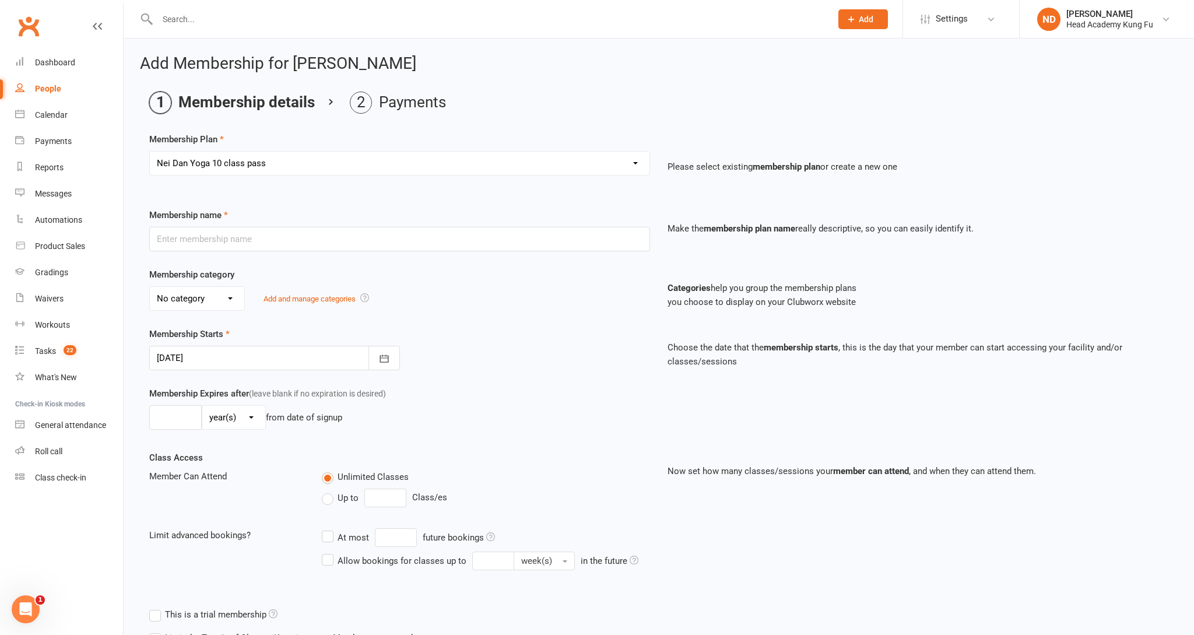
type input "10"
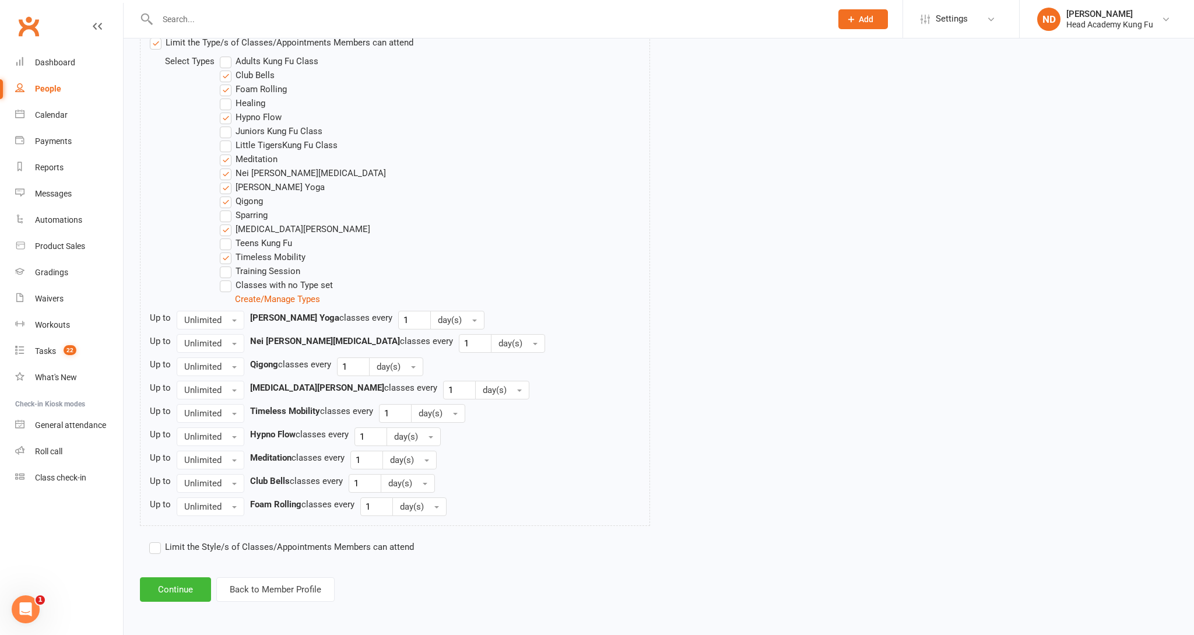
scroll to position [608, 0]
click at [195, 593] on button "Continue" at bounding box center [175, 589] width 71 height 24
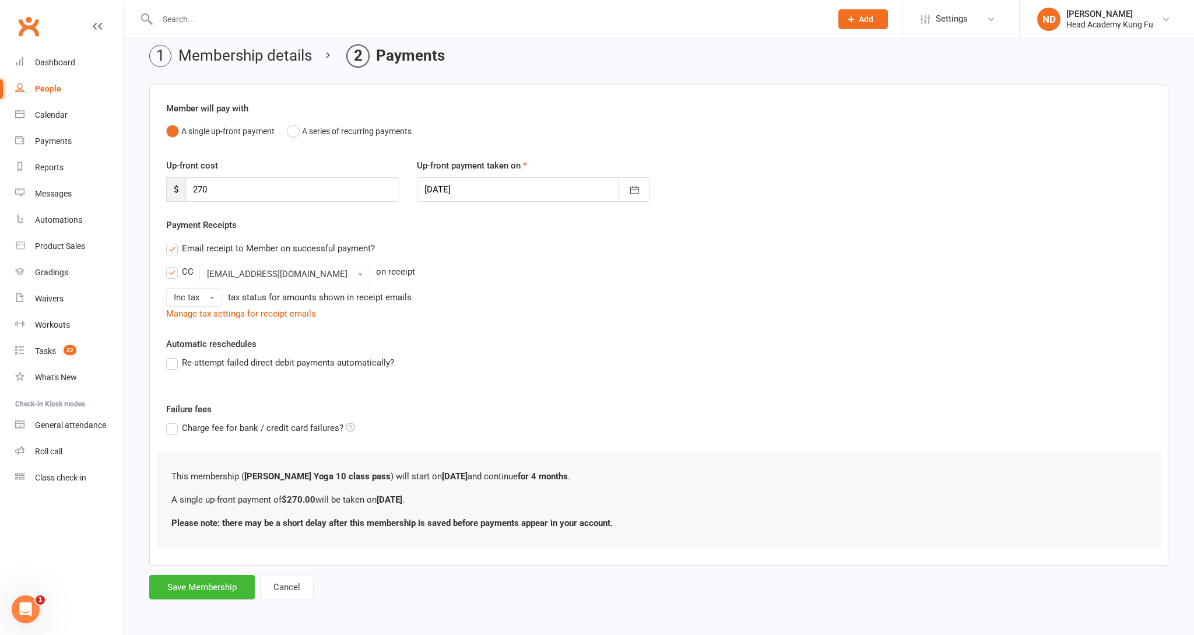
scroll to position [50, 0]
click at [273, 599] on button "Cancel" at bounding box center [287, 587] width 54 height 24
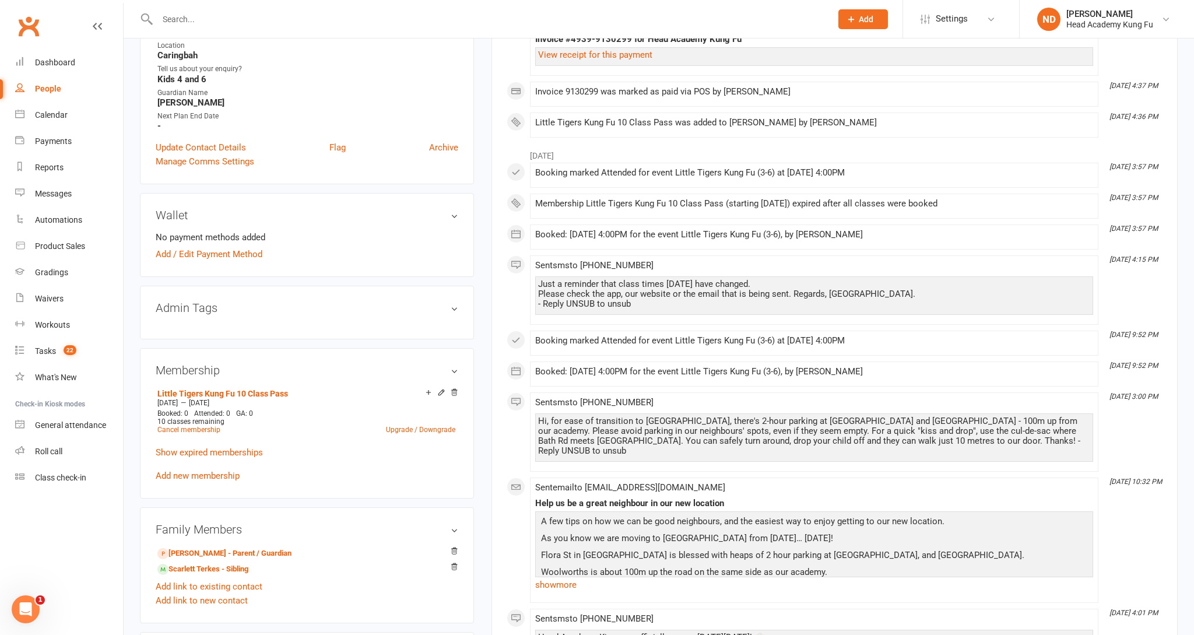
scroll to position [337, 0]
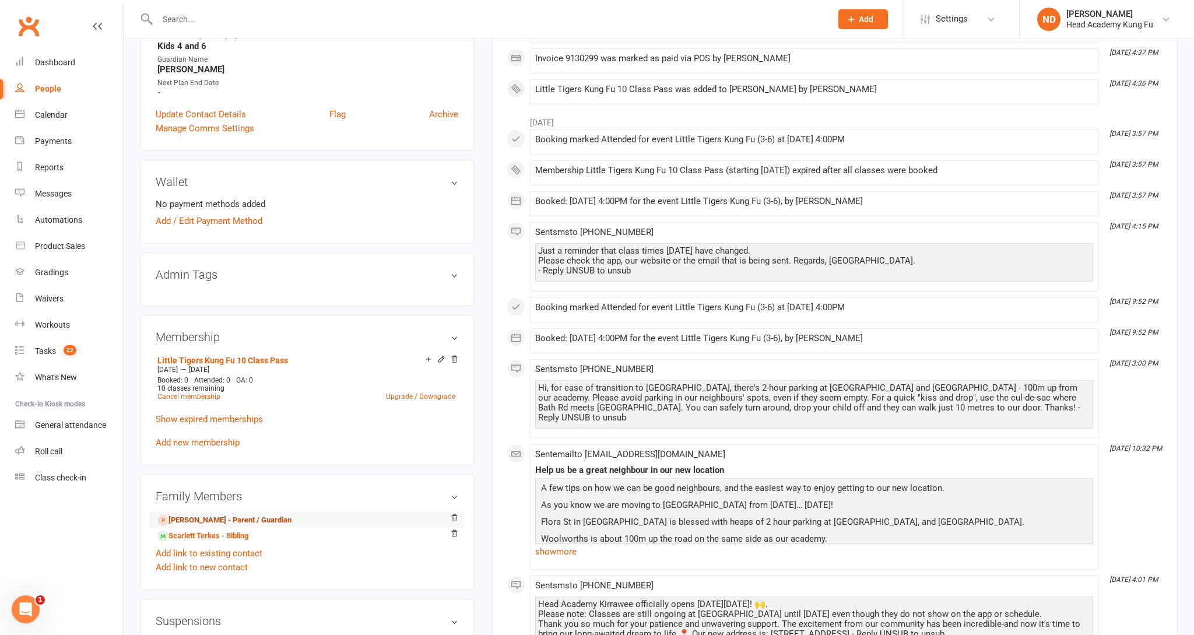
click at [196, 523] on link "Julieanne Hazen - Parent / Guardian" at bounding box center [224, 520] width 134 height 12
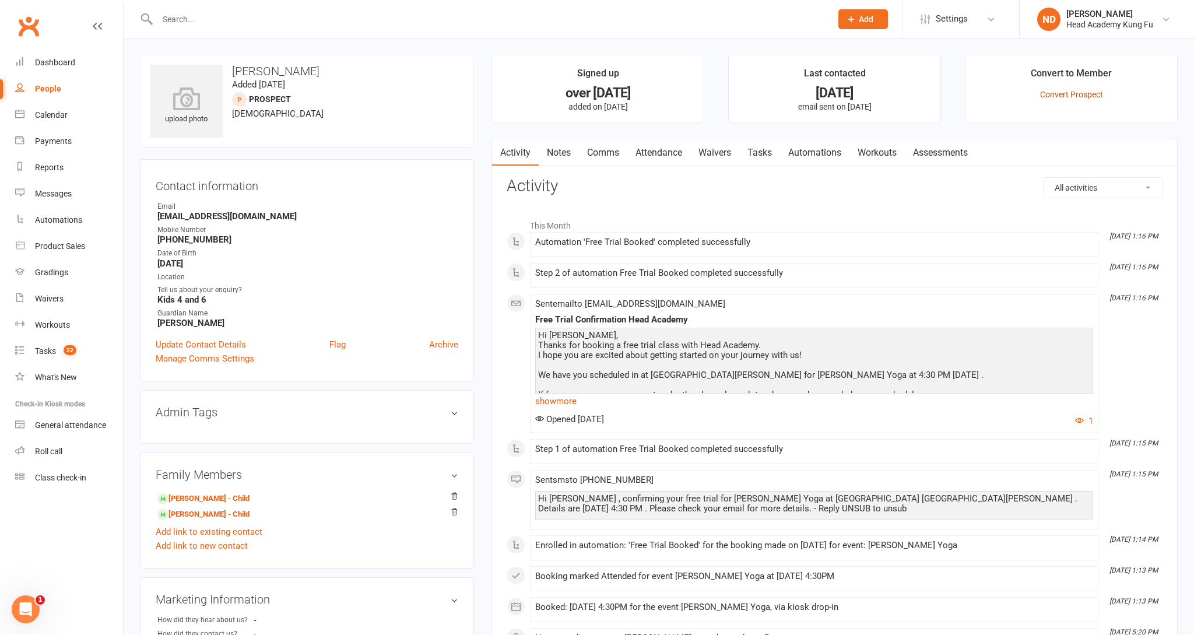
click at [1049, 98] on link "Convert Prospect" at bounding box center [1071, 94] width 63 height 9
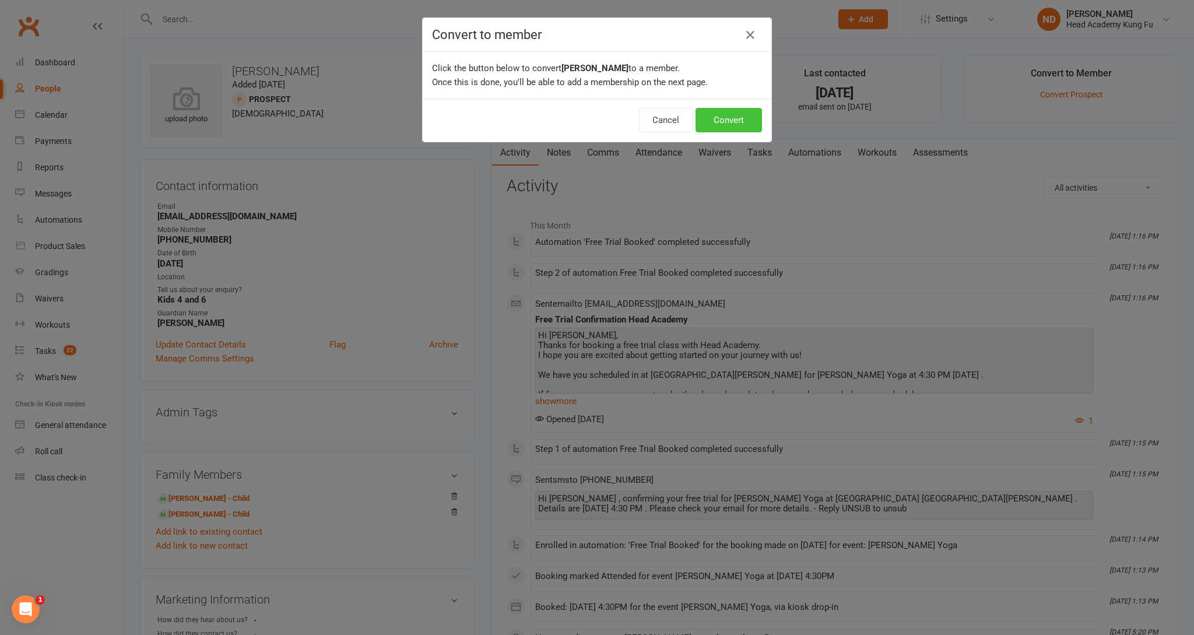
click at [715, 120] on button "Convert" at bounding box center [728, 120] width 66 height 24
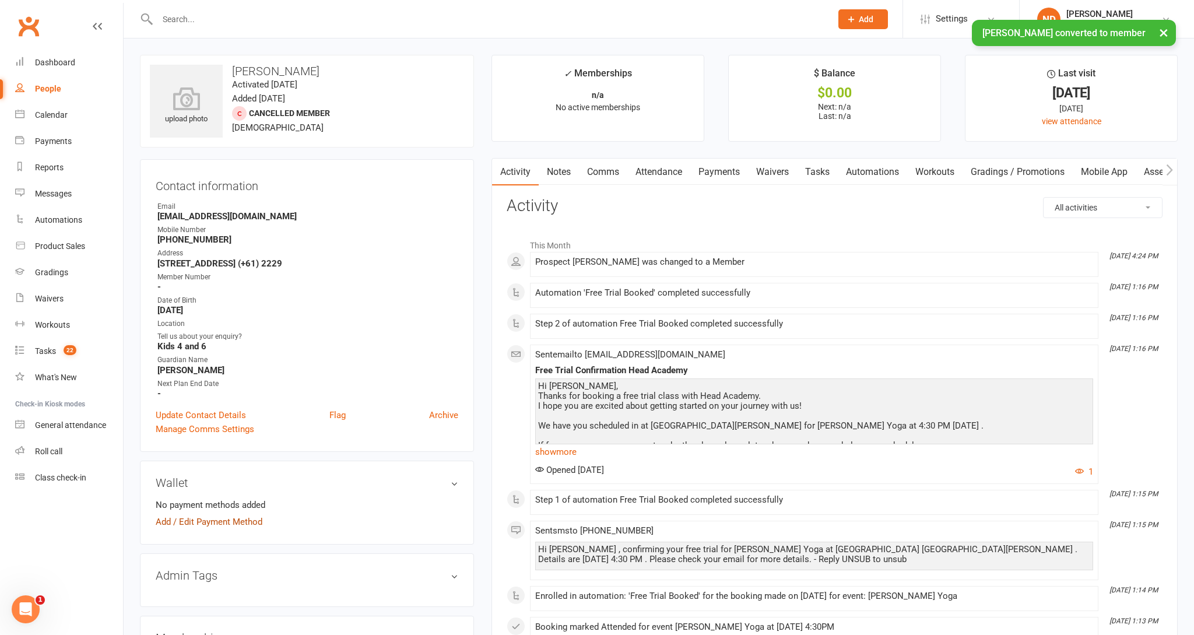
scroll to position [162, 0]
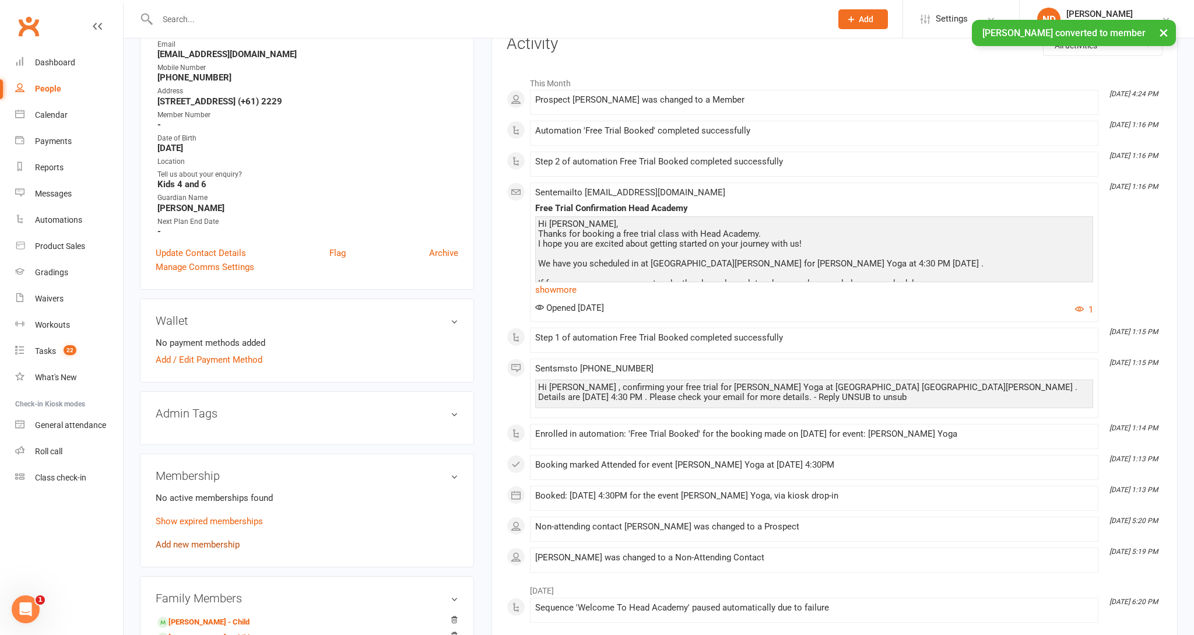
click at [205, 543] on link "Add new membership" at bounding box center [198, 544] width 84 height 10
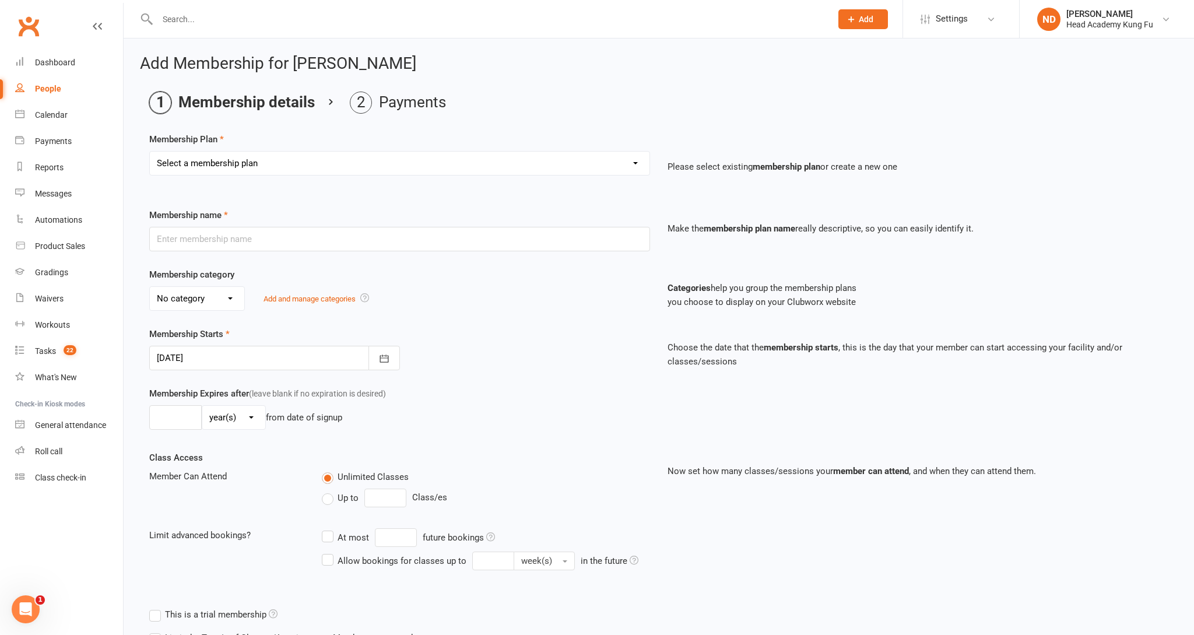
click at [297, 152] on div "Membership Plan Select a membership plan Create new Membership Plan Little Tige…" at bounding box center [658, 161] width 1019 height 59
select select "19"
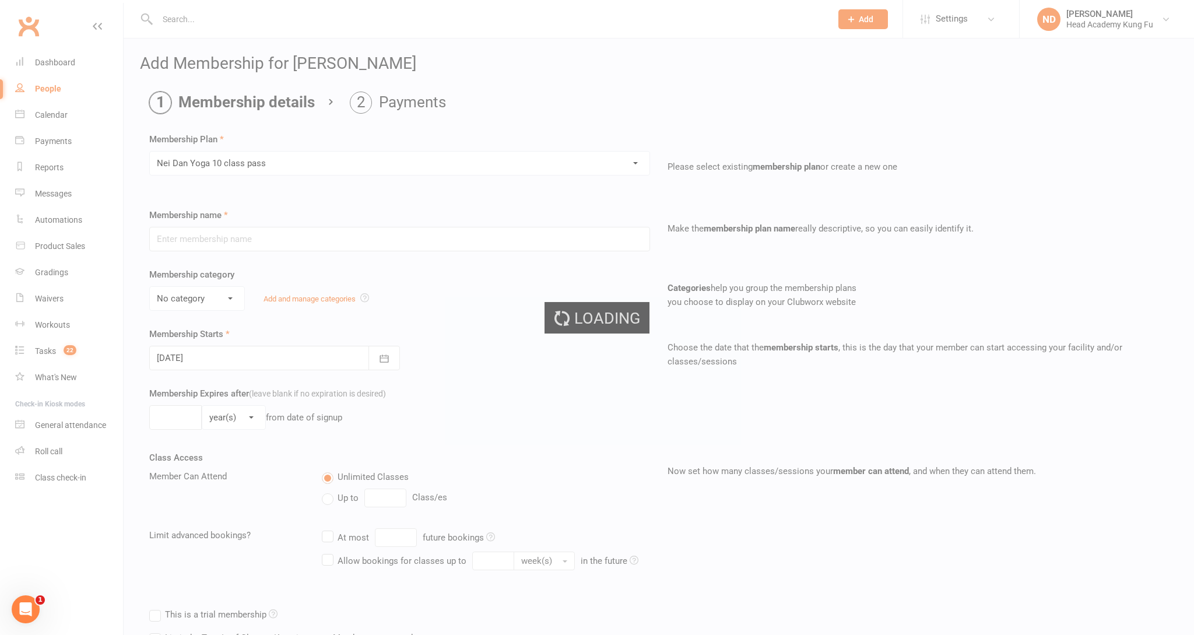
type input "Nei Dan Yoga 10 class pass"
select select "6"
type input "4"
select select "2"
type input "10"
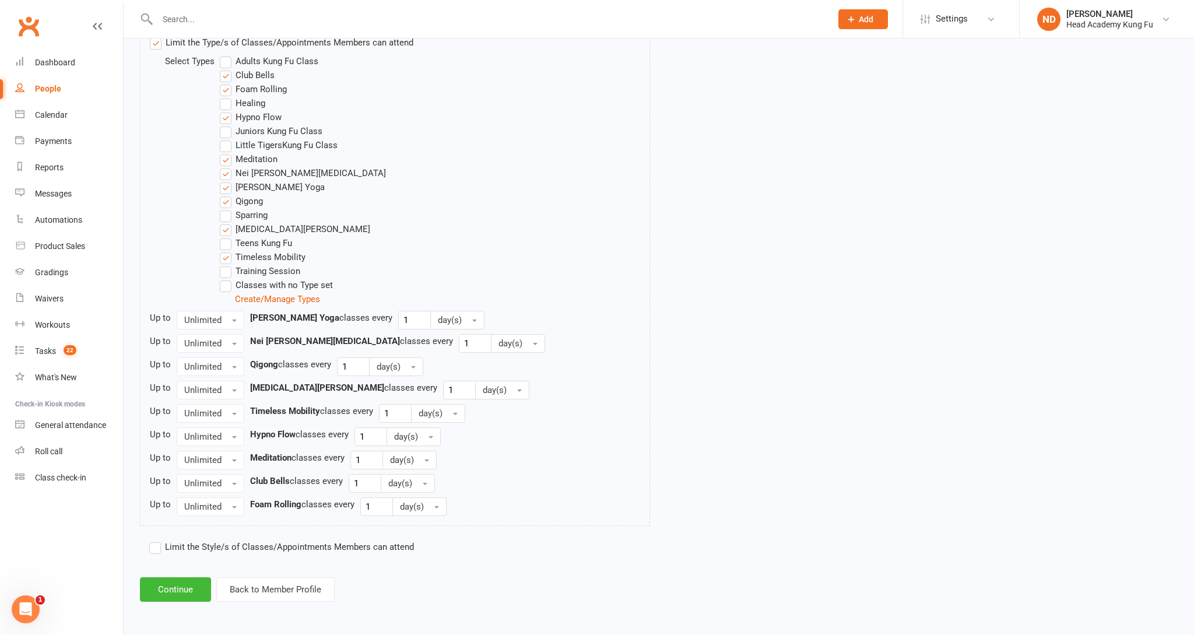
scroll to position [608, 0]
click at [202, 583] on button "Continue" at bounding box center [175, 589] width 71 height 24
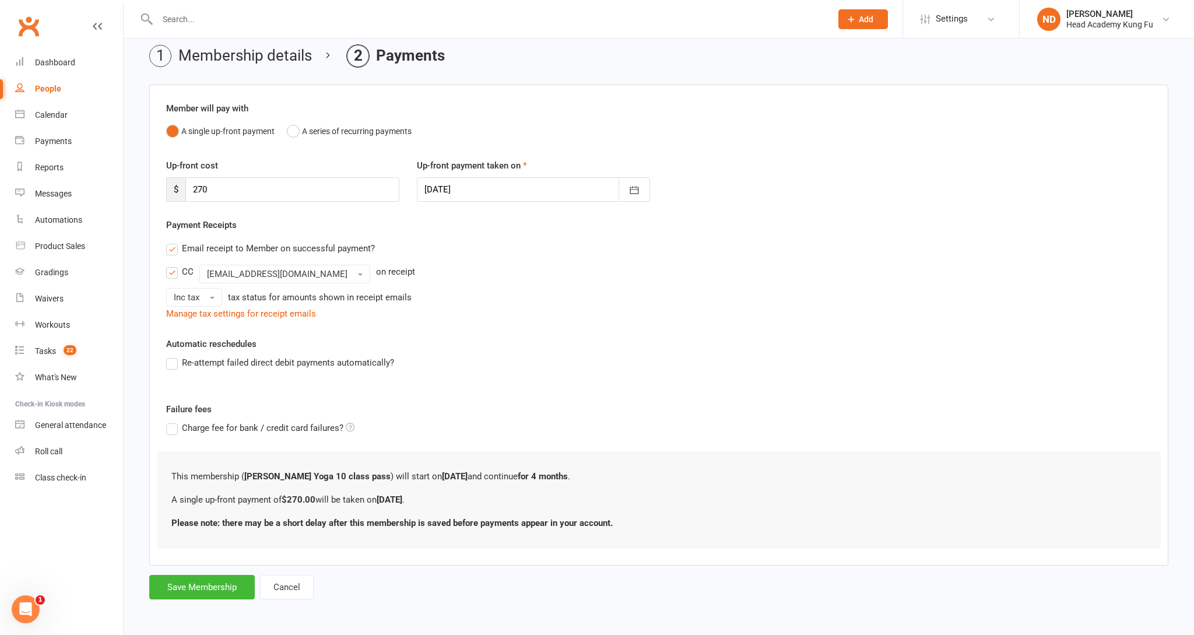
scroll to position [50, 0]
click at [197, 252] on label "Email receipt to Member on successful payment?" at bounding box center [270, 248] width 209 height 14
click at [174, 241] on input "Email receipt to Member on successful payment?" at bounding box center [170, 241] width 8 height 0
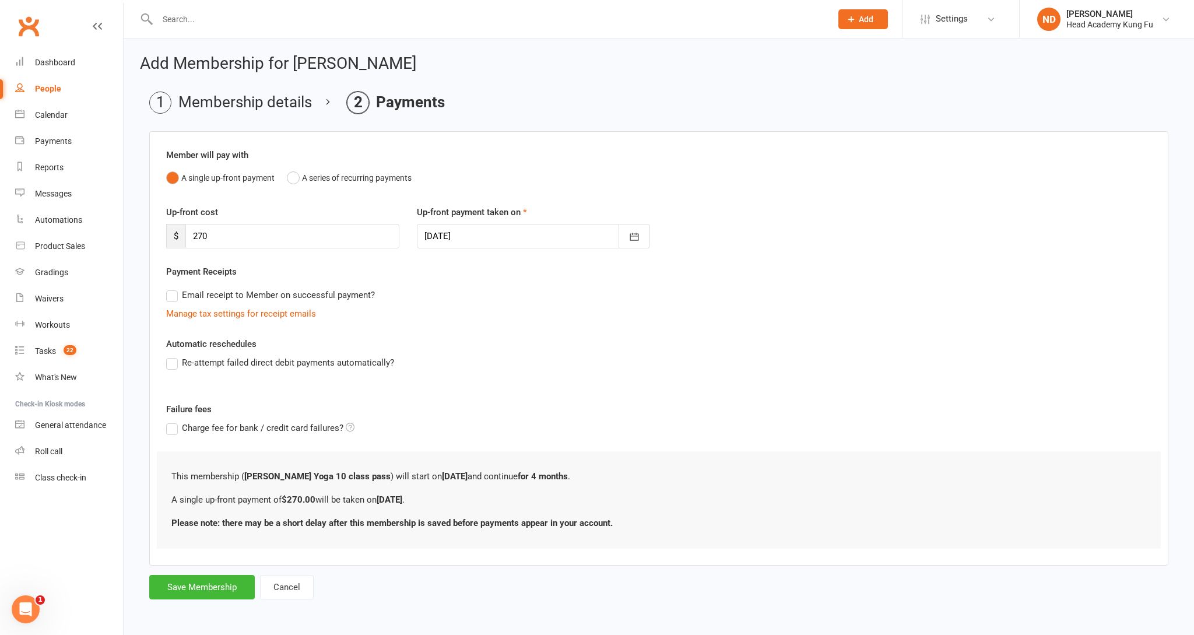
scroll to position [3, 0]
click at [203, 601] on div "Add Membership for Julieanne Hazen Membership details Payments Member will pay …" at bounding box center [659, 327] width 1070 height 579
click at [204, 577] on button "Save Membership" at bounding box center [201, 587] width 105 height 24
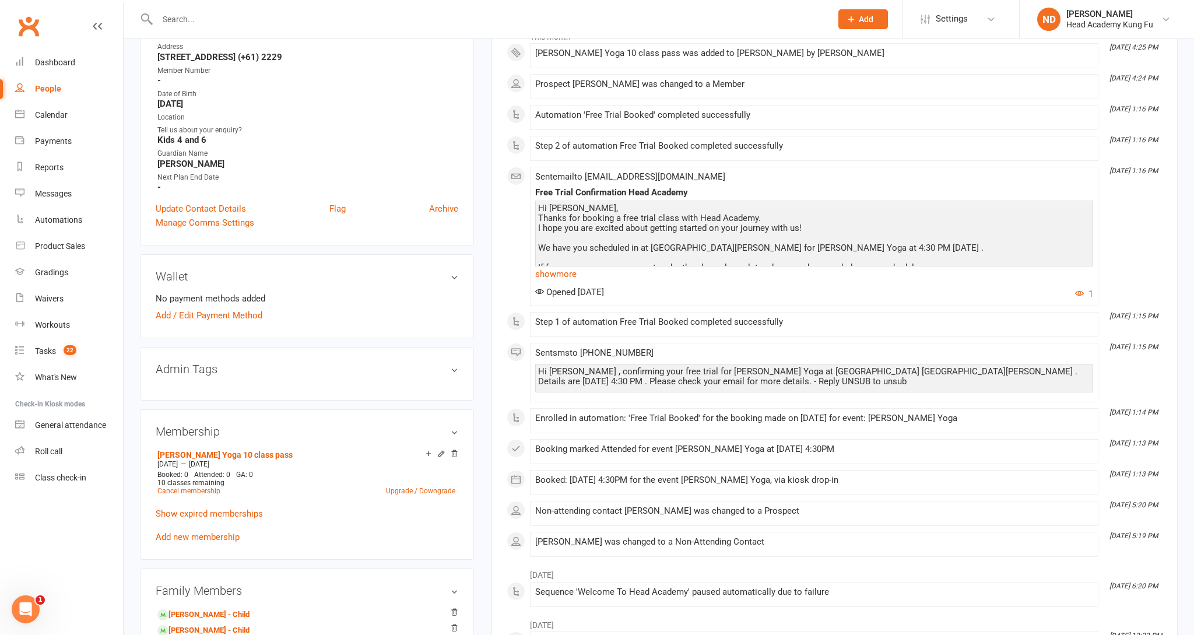
scroll to position [209, 0]
click at [40, 65] on div "Dashboard" at bounding box center [55, 62] width 40 height 9
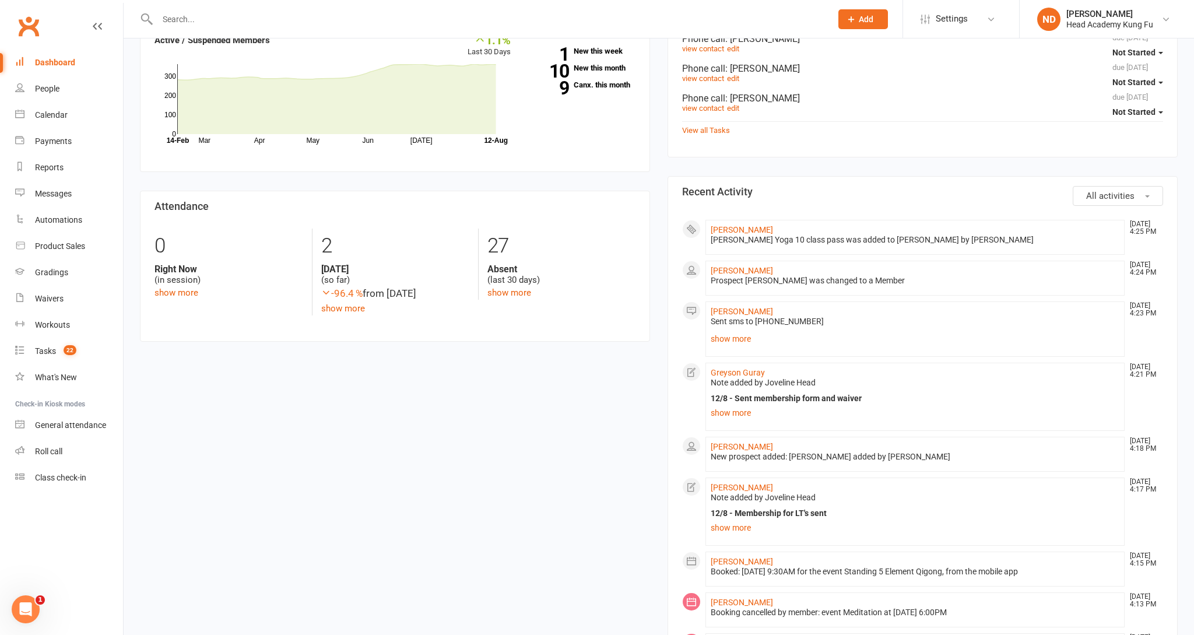
scroll to position [382, 0]
click at [717, 337] on link "show more" at bounding box center [914, 337] width 409 height 16
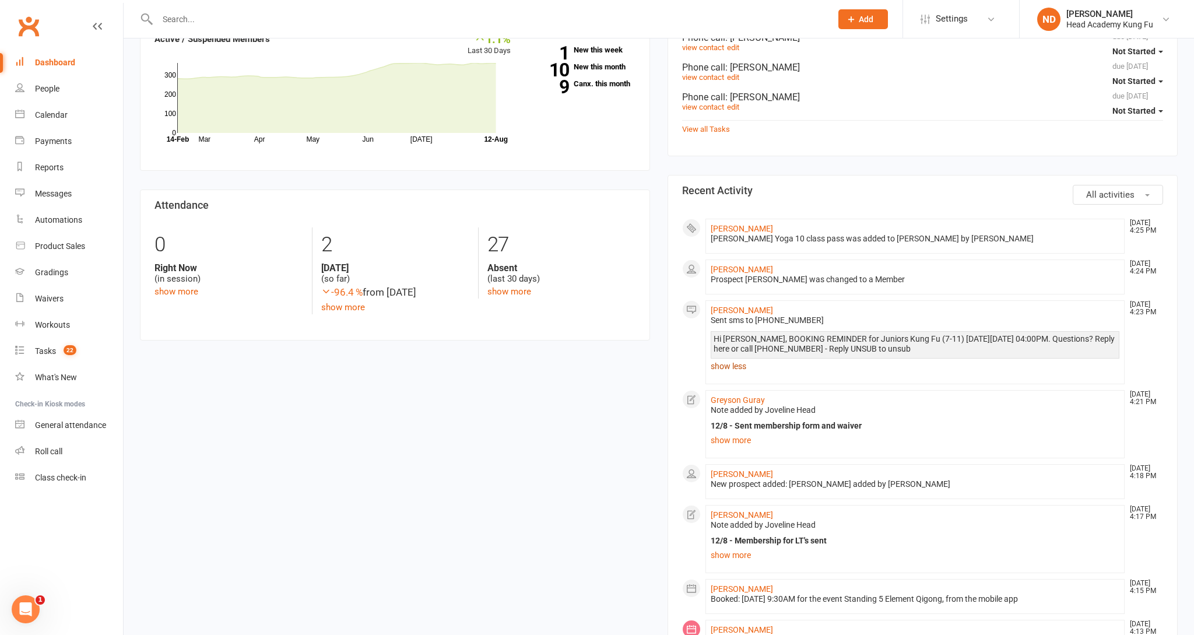
click at [733, 358] on link "show less" at bounding box center [914, 366] width 409 height 16
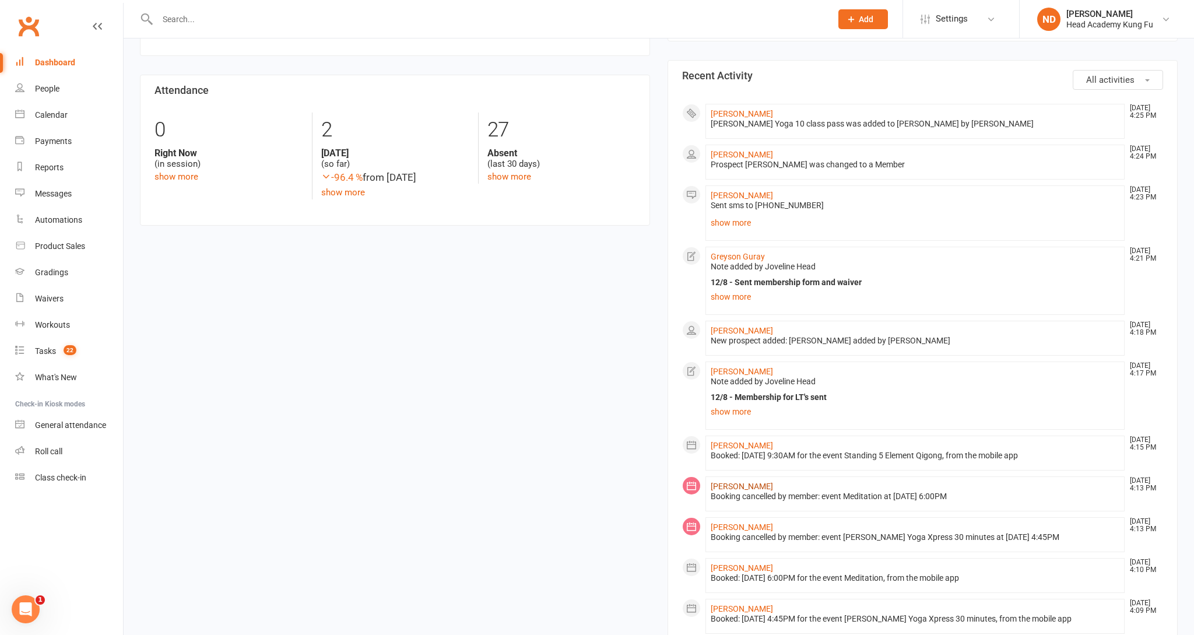
scroll to position [497, 0]
click at [59, 452] on div "Roll call" at bounding box center [48, 450] width 27 height 9
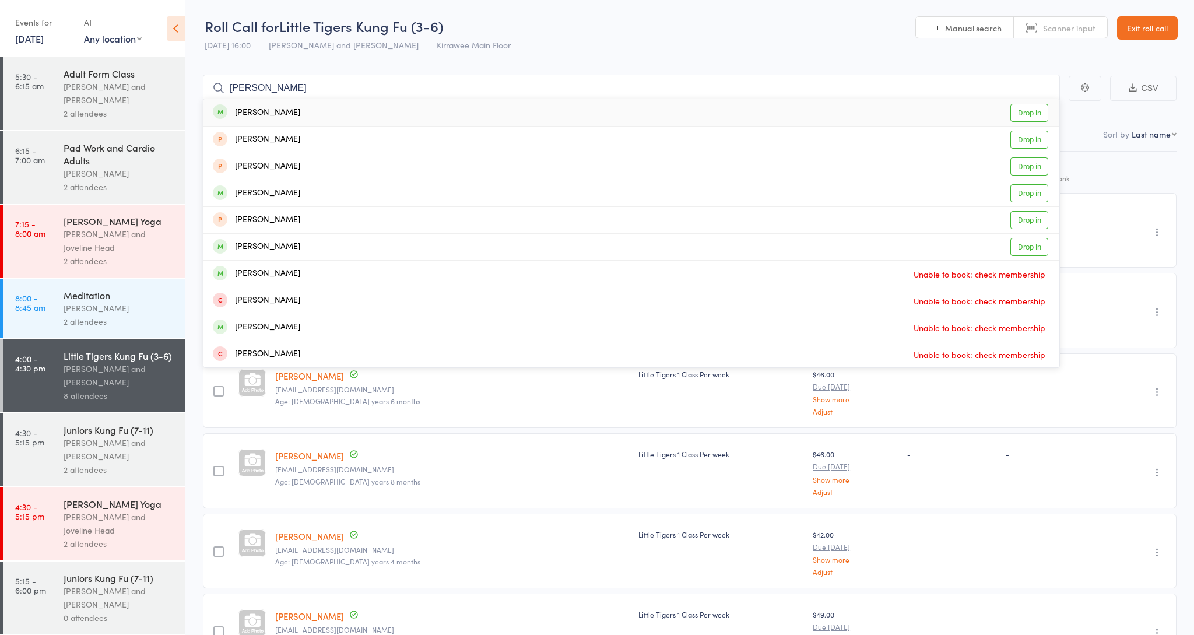
type input "[PERSON_NAME]"
drag, startPoint x: 142, startPoint y: 365, endPoint x: 329, endPoint y: 110, distance: 317.3
click at [329, 110] on div "[PERSON_NAME] Drop in" at bounding box center [631, 112] width 856 height 27
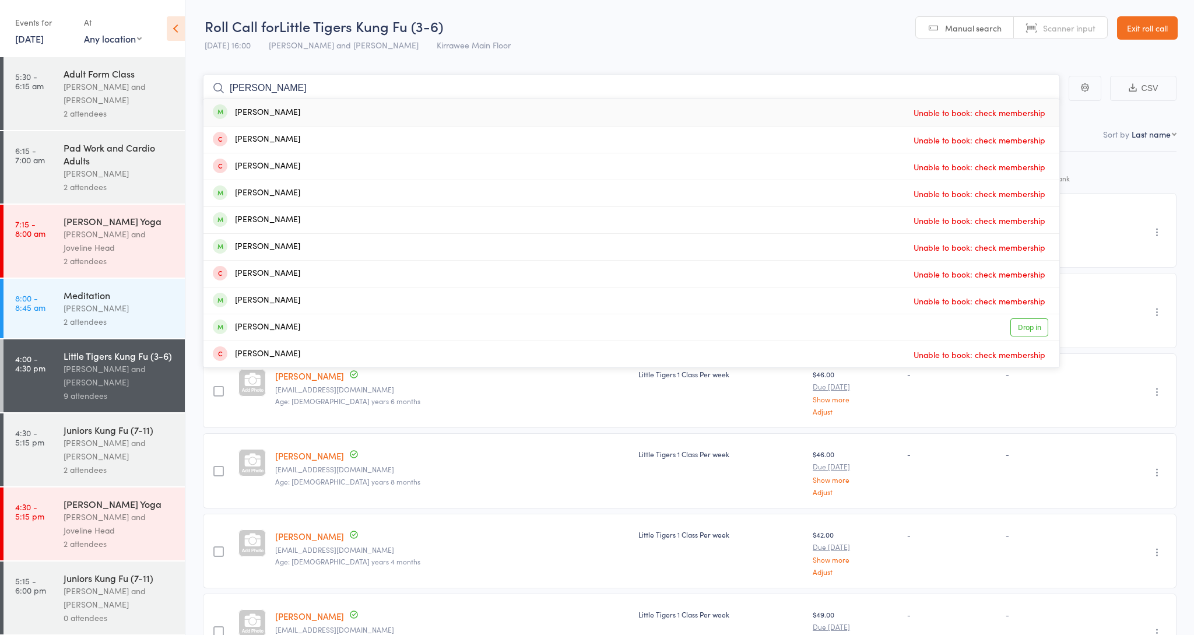
type input "[PERSON_NAME]"
drag, startPoint x: 267, startPoint y: 106, endPoint x: 300, endPoint y: 326, distance: 222.1
click at [300, 326] on div "[PERSON_NAME] Drop in" at bounding box center [631, 327] width 856 height 26
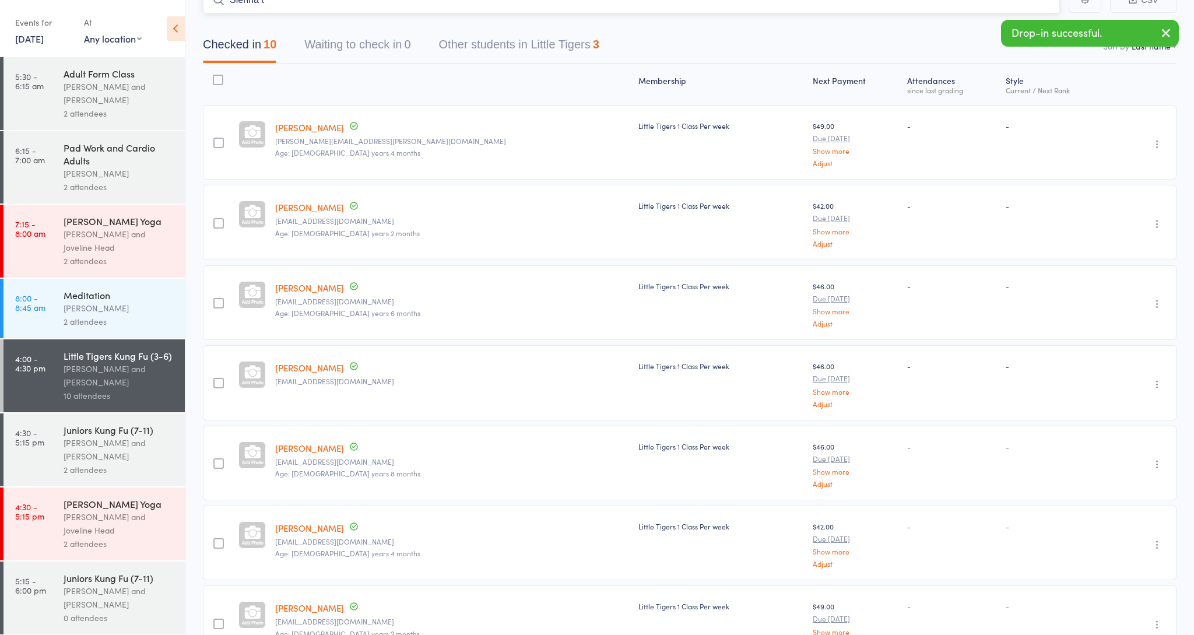
scroll to position [90, 0]
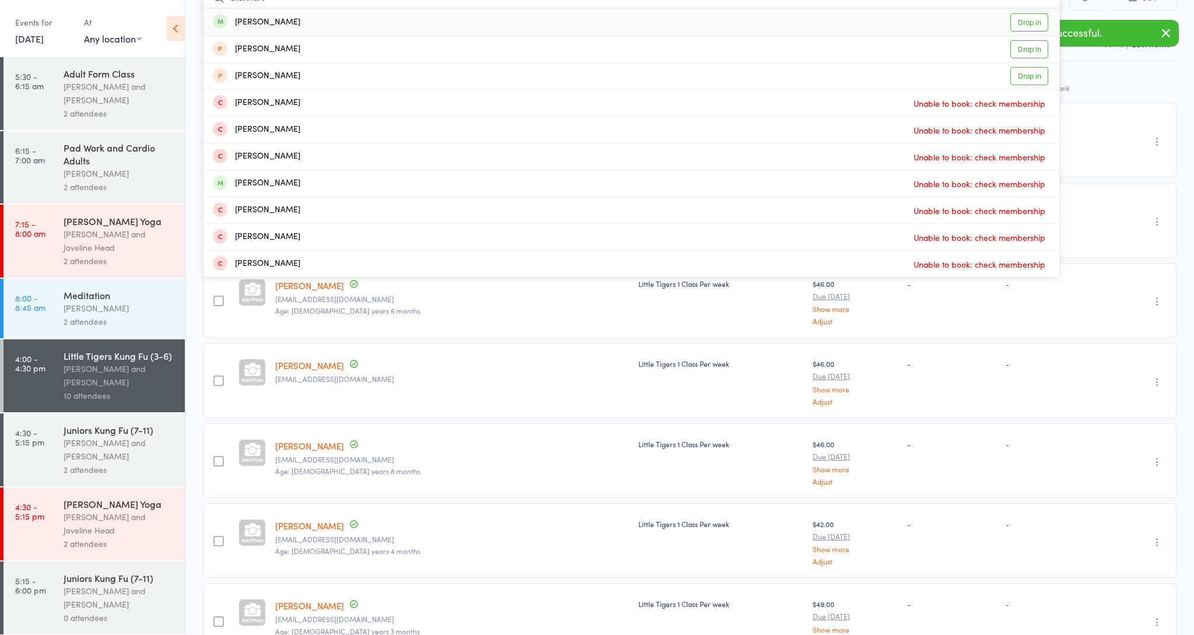
type input "Sienna t"
click at [266, 19] on div "[PERSON_NAME]" at bounding box center [256, 22] width 87 height 13
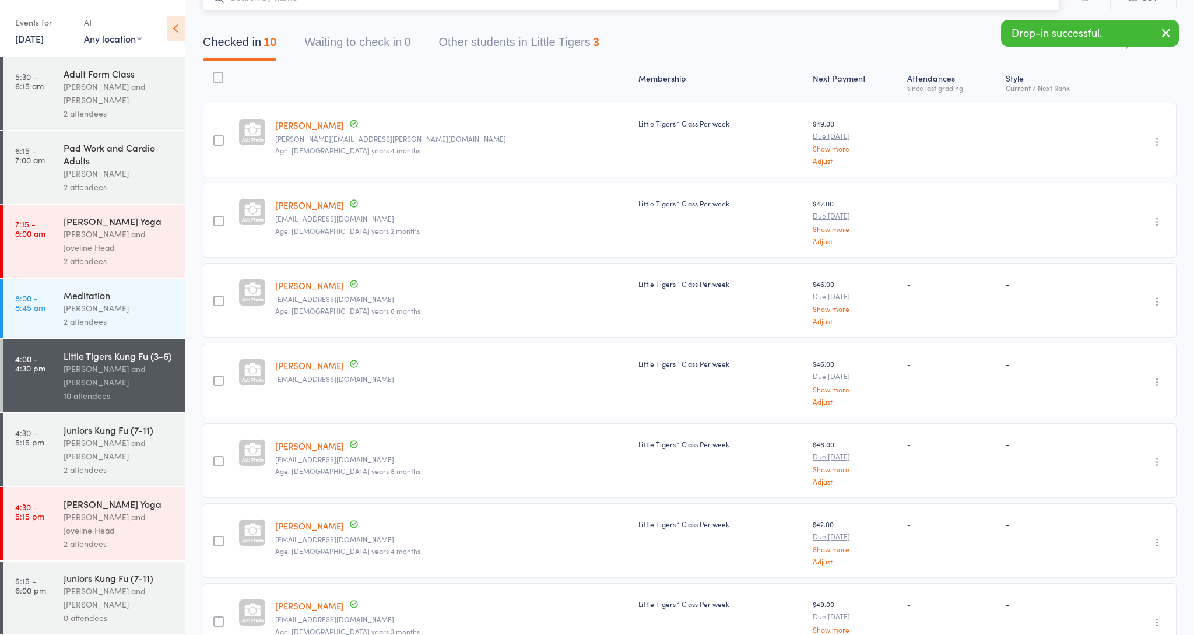
scroll to position [83, 0]
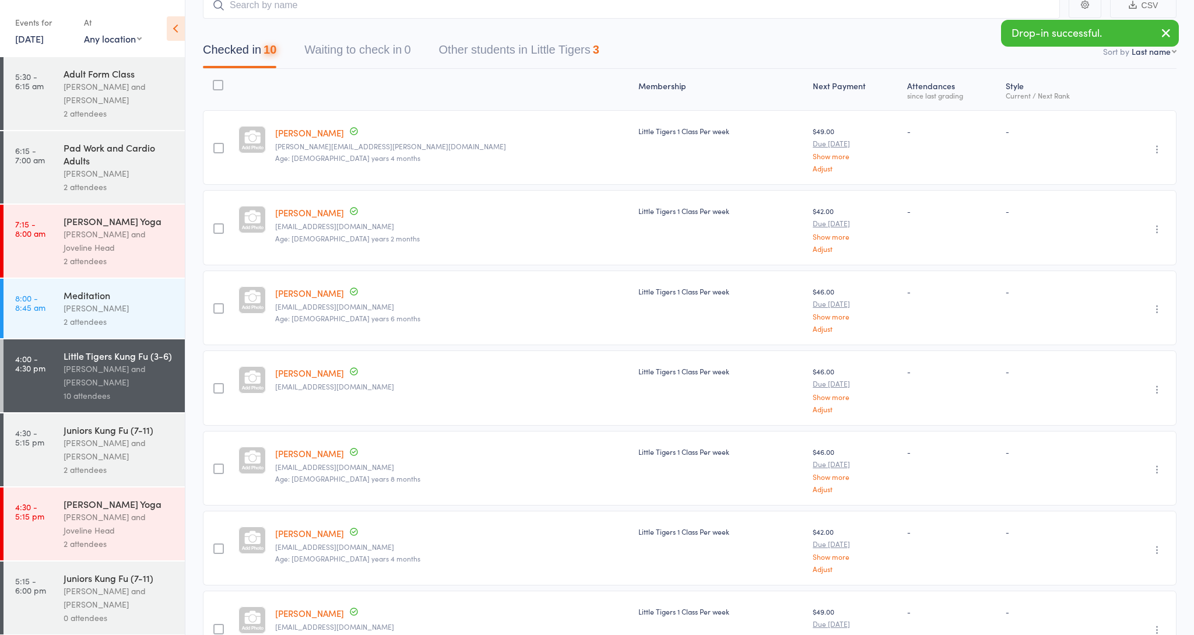
drag, startPoint x: 99, startPoint y: 451, endPoint x: 90, endPoint y: 451, distance: 8.8
click at [99, 451] on div "[PERSON_NAME] and [PERSON_NAME]" at bounding box center [119, 449] width 111 height 27
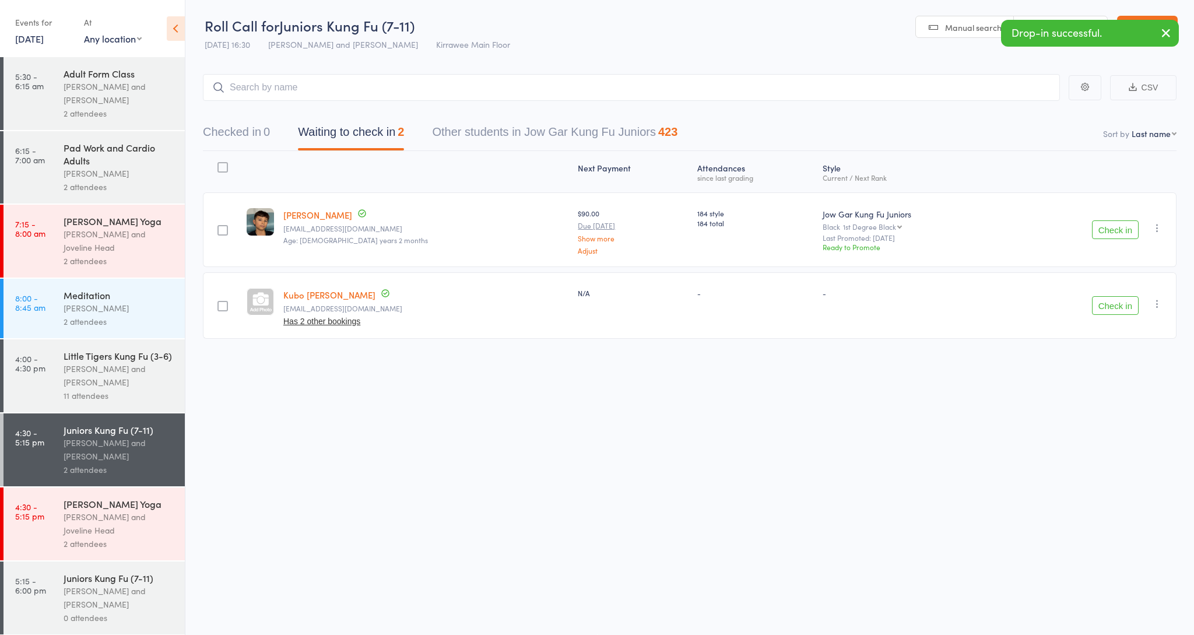
scroll to position [1, 1]
click at [1096, 223] on button "Check in" at bounding box center [1115, 229] width 47 height 19
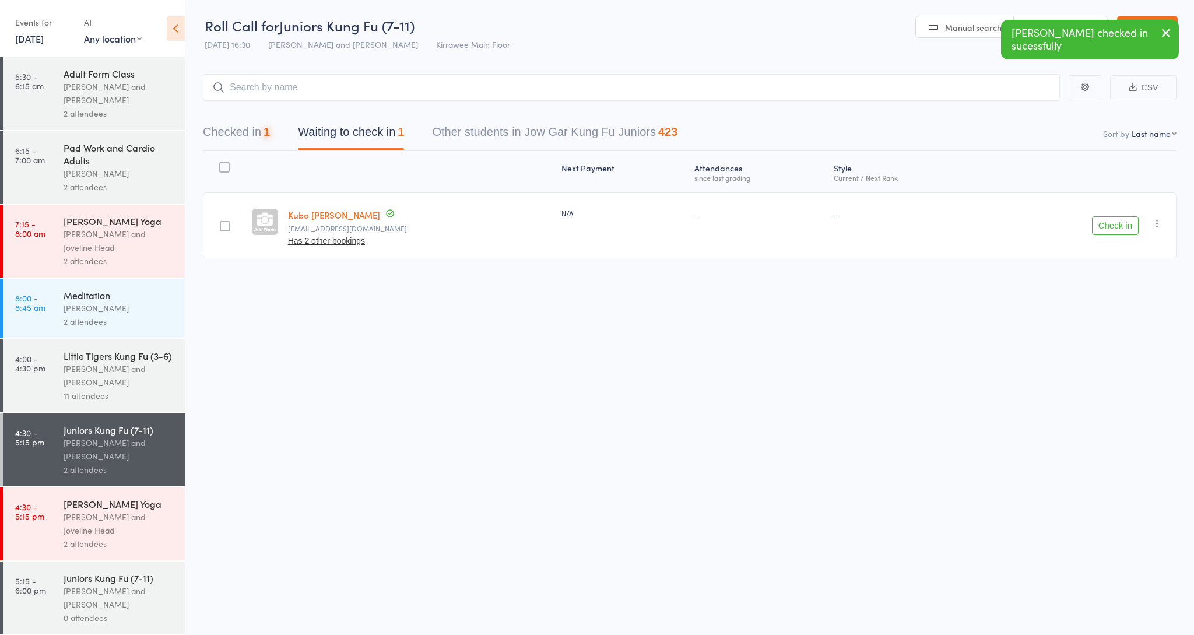
click at [1096, 223] on button "Check in" at bounding box center [1115, 225] width 47 height 19
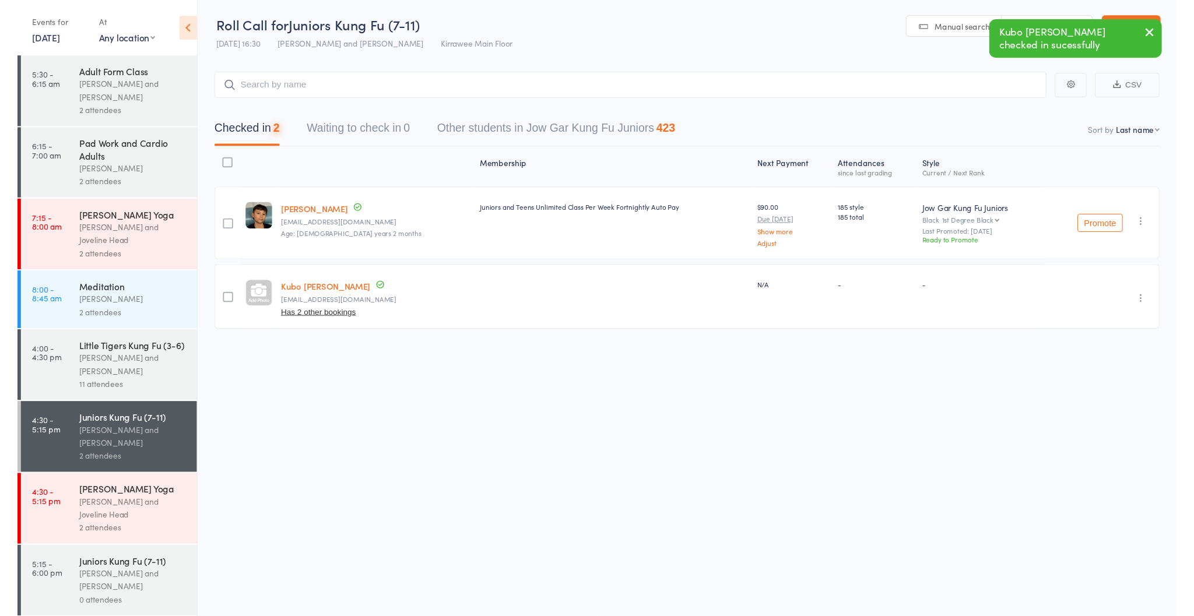
scroll to position [1, 0]
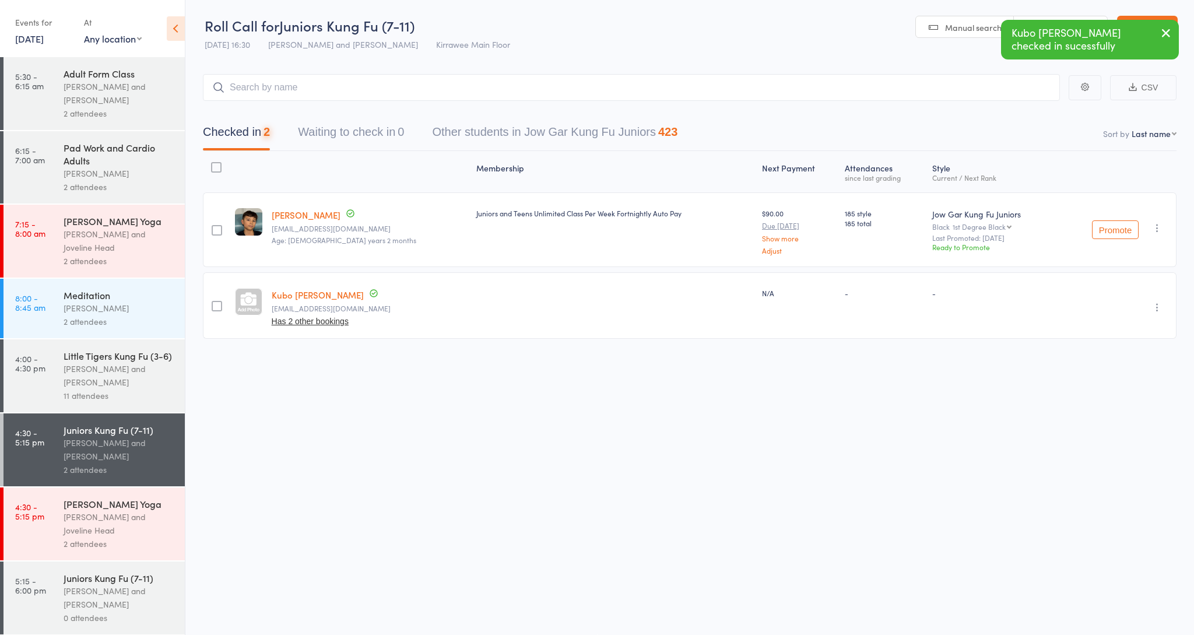
click at [393, 104] on div "Checked in 2 Waiting to check in 0 Other students in Jow Gar Kung Fu Juniors 423" at bounding box center [689, 126] width 973 height 50
click at [377, 83] on input "search" at bounding box center [631, 87] width 857 height 27
type input "[PERSON_NAME]"
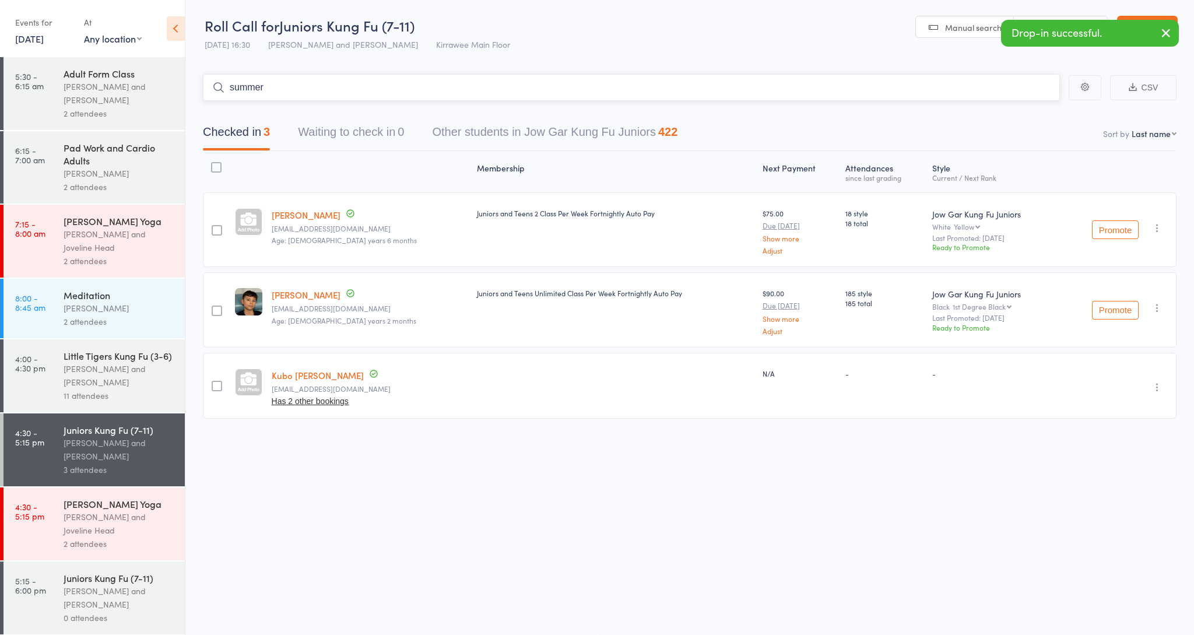
type input "summerc"
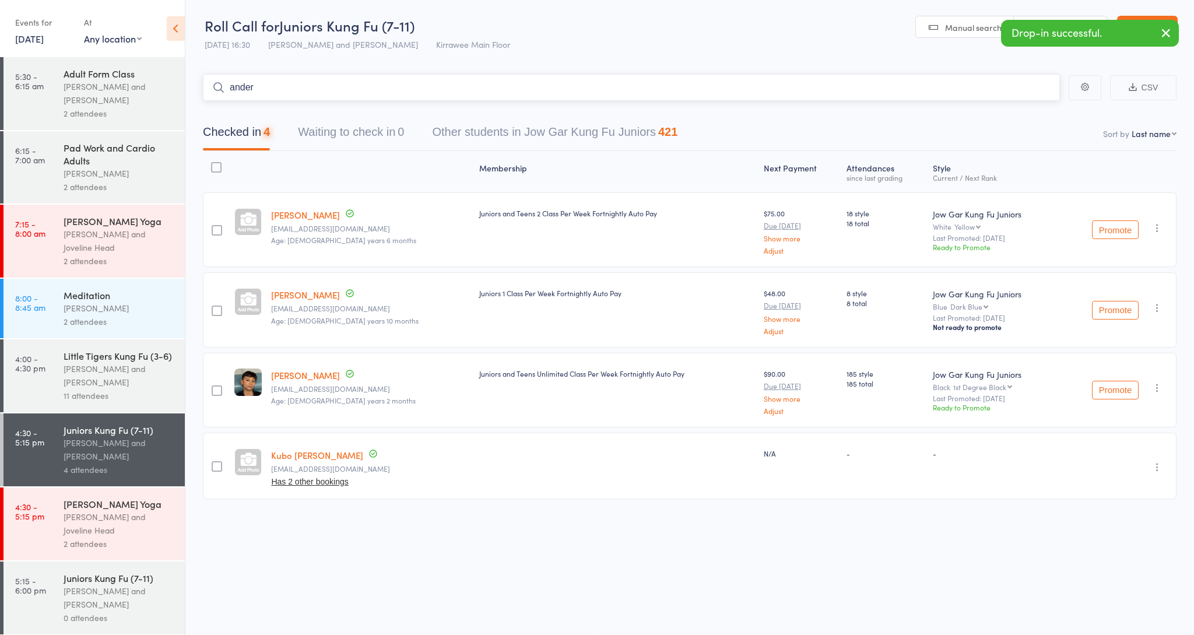
type input "ander c"
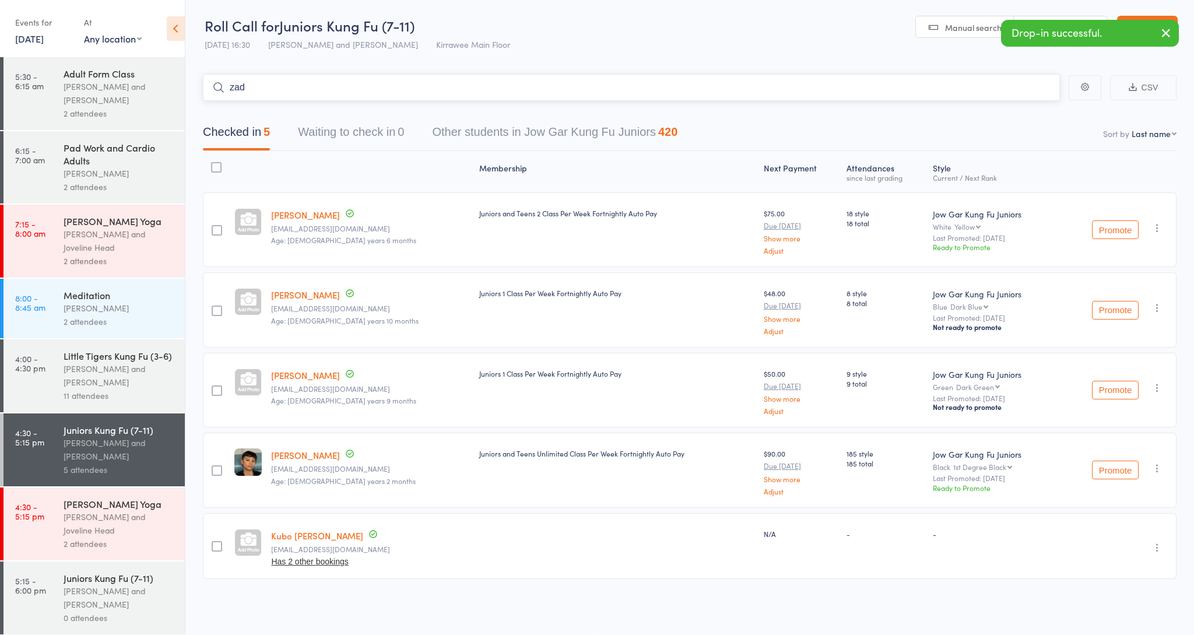
type input "[PERSON_NAME]"
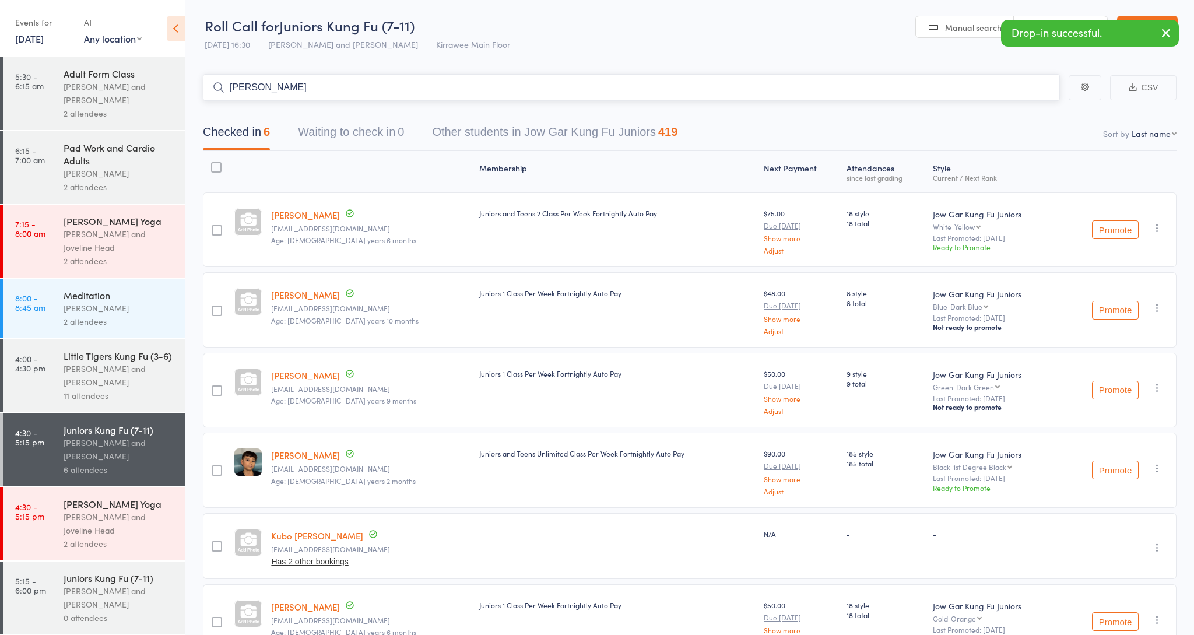
type input "[PERSON_NAME] ma"
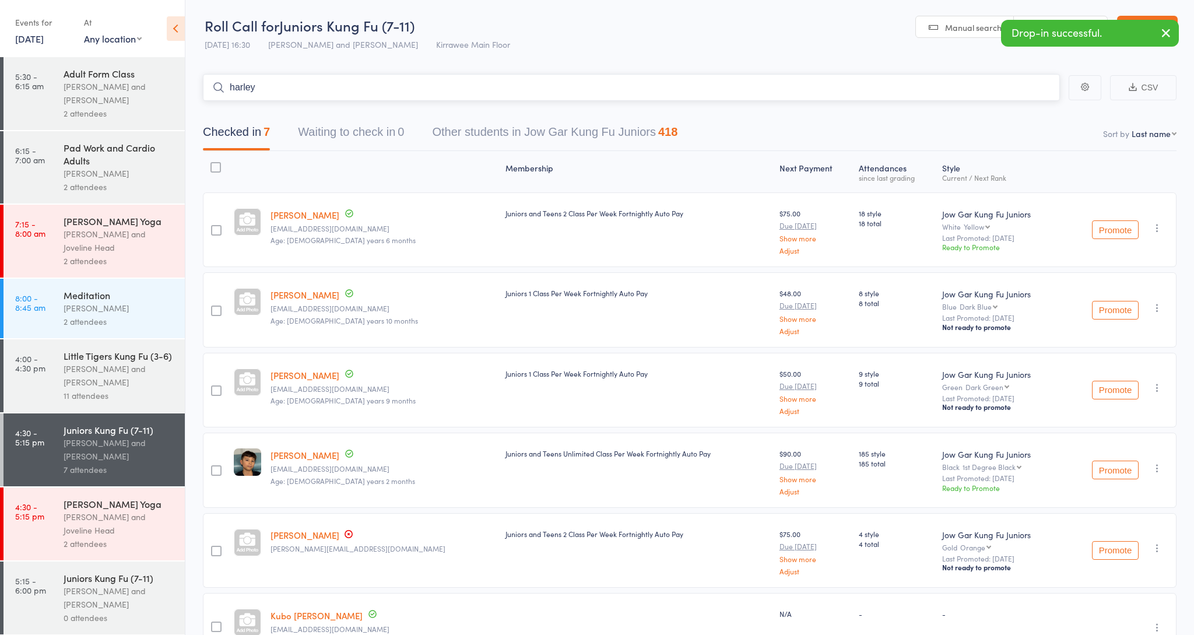
type input "harley t"
type input "max new"
type input "[PERSON_NAME]"
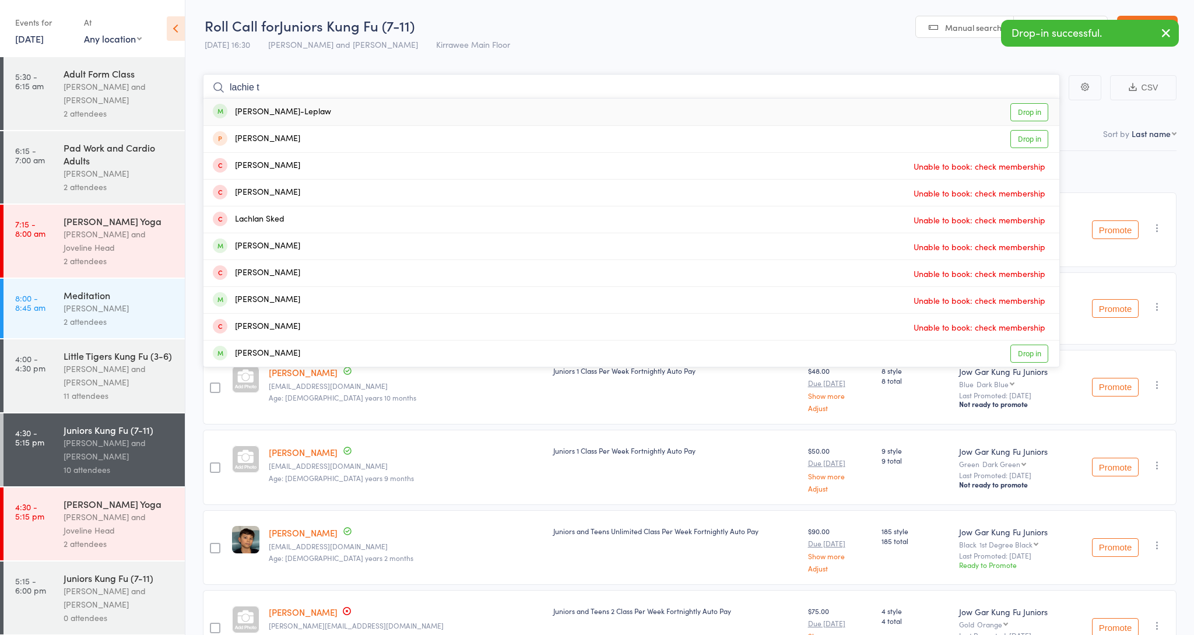
type input "lachie t"
click at [269, 114] on div "[PERSON_NAME]-Leplaw" at bounding box center [272, 111] width 118 height 13
type input "Scarlett t"
click at [284, 107] on div "[PERSON_NAME]" at bounding box center [256, 111] width 87 height 13
